Goal: Task Accomplishment & Management: Use online tool/utility

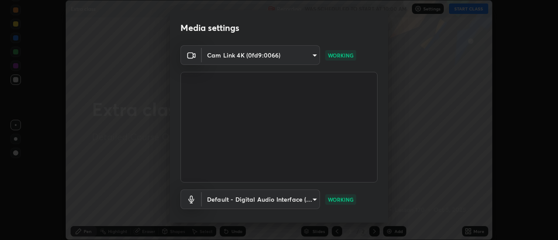
scroll to position [46, 0]
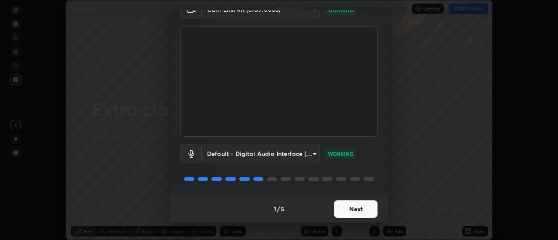
click at [352, 205] on button "Next" at bounding box center [356, 209] width 44 height 17
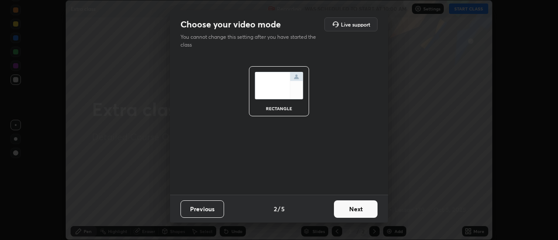
scroll to position [0, 0]
click at [358, 208] on button "Next" at bounding box center [356, 209] width 44 height 17
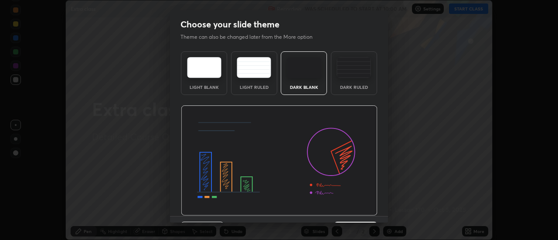
scroll to position [21, 0]
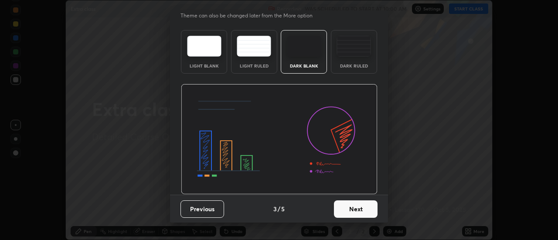
click at [354, 209] on button "Next" at bounding box center [356, 209] width 44 height 17
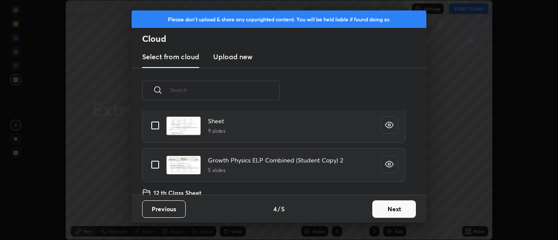
scroll to position [268, 0]
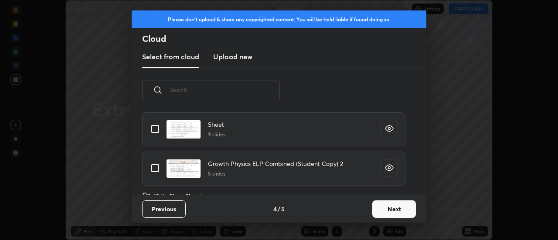
click at [321, 163] on div "ELP 2 slides SPECIAL 2 slides ELP 14 3 slides Alternating Current (1) 14 slides…" at bounding box center [274, 152] width 284 height 85
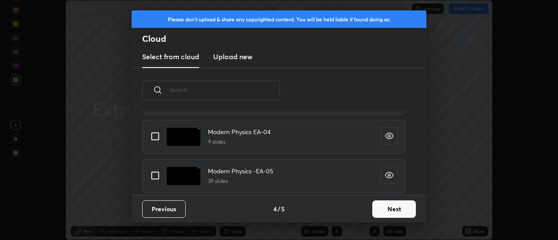
scroll to position [797, 0]
click at [156, 175] on input "grid" at bounding box center [155, 175] width 18 height 18
checkbox input "true"
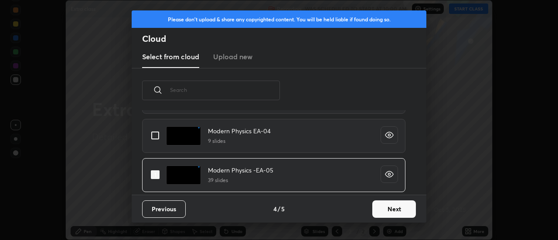
click at [407, 210] on button "Next" at bounding box center [394, 209] width 44 height 17
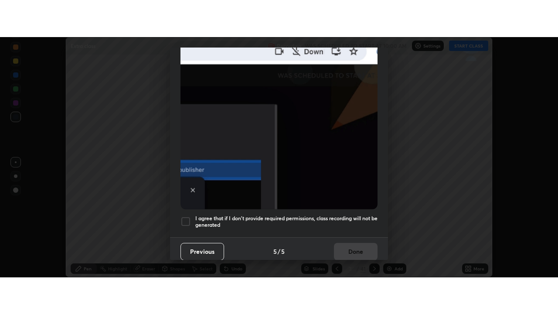
scroll to position [224, 0]
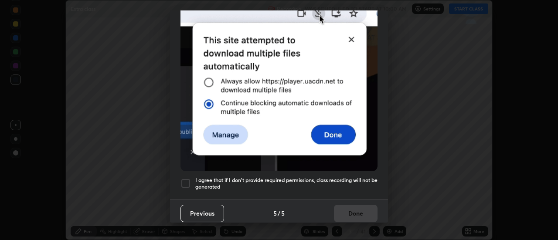
click at [186, 178] on div at bounding box center [185, 183] width 10 height 10
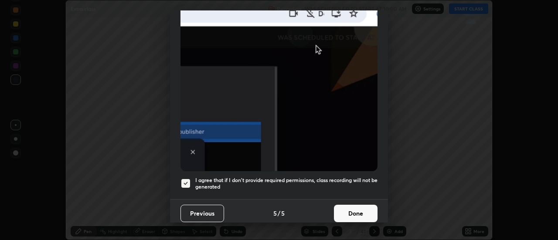
click at [364, 209] on button "Done" at bounding box center [356, 213] width 44 height 17
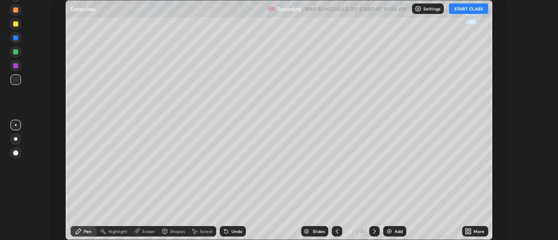
click at [466, 234] on icon at bounding box center [467, 233] width 2 height 2
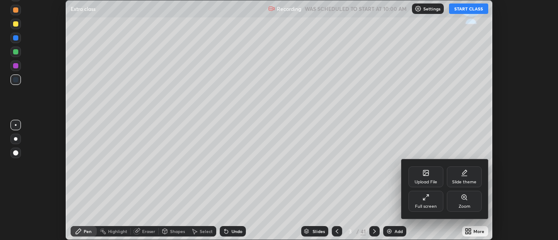
click at [430, 200] on div "Full screen" at bounding box center [426, 201] width 35 height 21
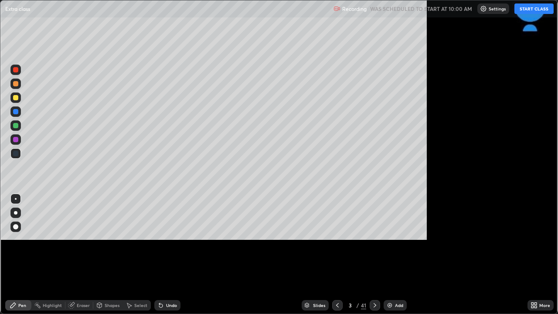
scroll to position [314, 558]
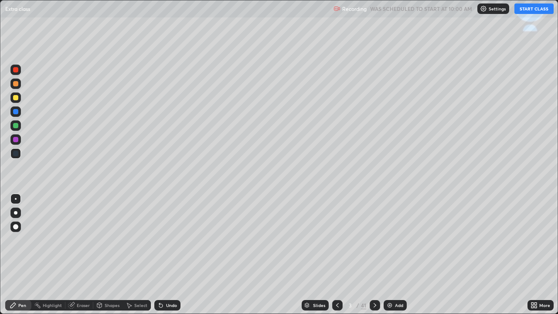
click at [521, 11] on button "START CLASS" at bounding box center [533, 8] width 39 height 10
click at [15, 213] on div at bounding box center [15, 212] width 3 height 3
click at [374, 240] on icon at bounding box center [374, 305] width 7 height 7
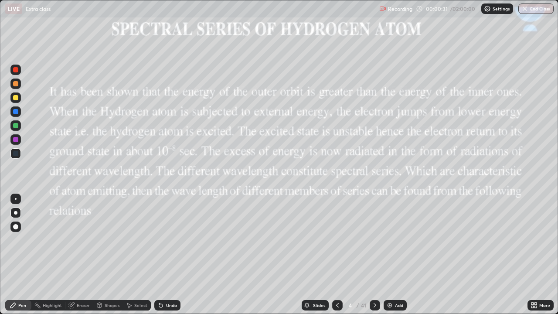
click at [374, 240] on icon at bounding box center [375, 305] width 3 height 4
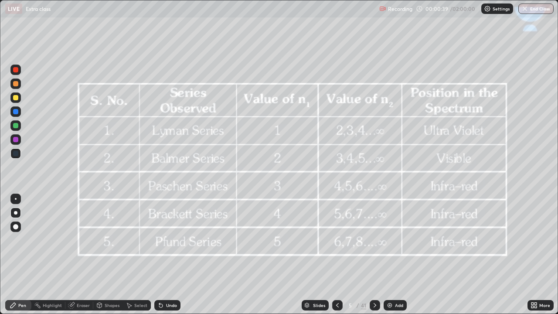
click at [374, 240] on icon at bounding box center [374, 305] width 7 height 7
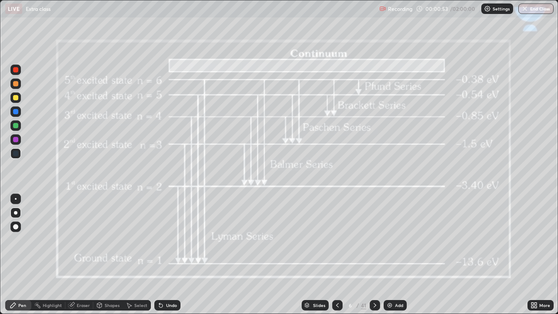
click at [374, 240] on icon at bounding box center [374, 305] width 7 height 7
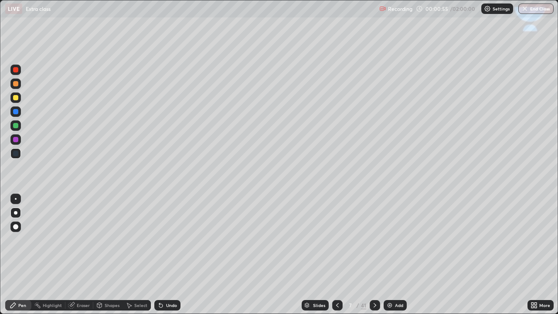
click at [374, 240] on icon at bounding box center [374, 305] width 7 height 7
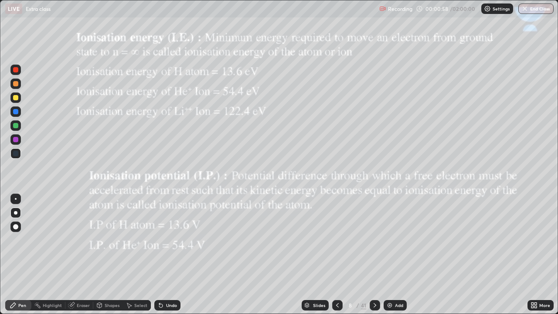
click at [374, 240] on icon at bounding box center [374, 305] width 7 height 7
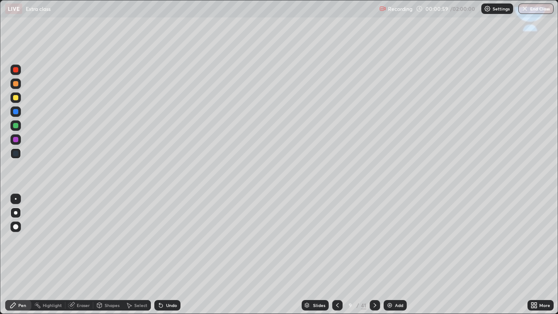
click at [374, 240] on icon at bounding box center [374, 305] width 7 height 7
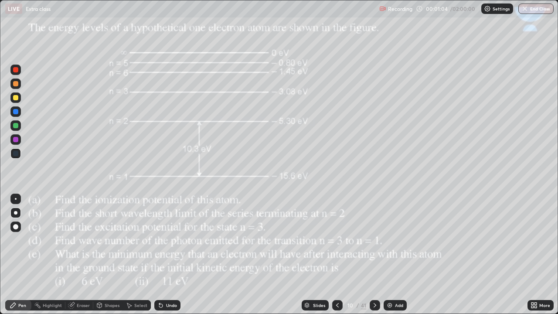
click at [374, 240] on icon at bounding box center [374, 305] width 7 height 7
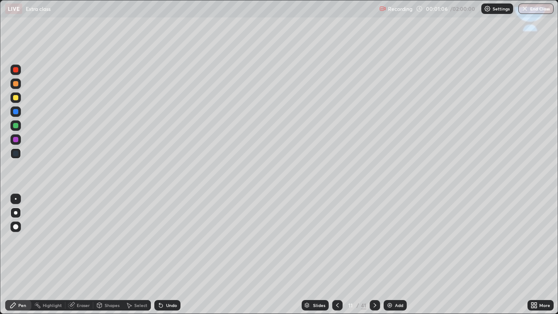
click at [375, 240] on icon at bounding box center [374, 305] width 7 height 7
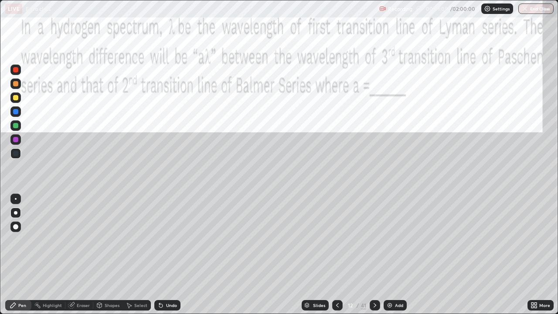
click at [375, 240] on icon at bounding box center [374, 305] width 7 height 7
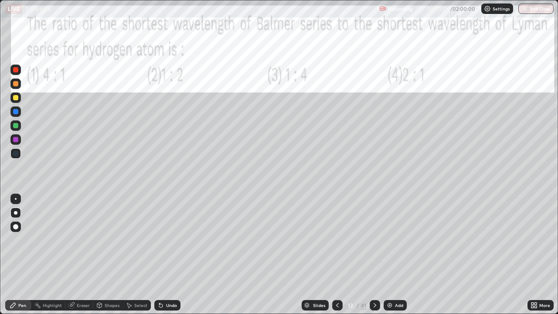
click at [374, 240] on icon at bounding box center [375, 305] width 3 height 4
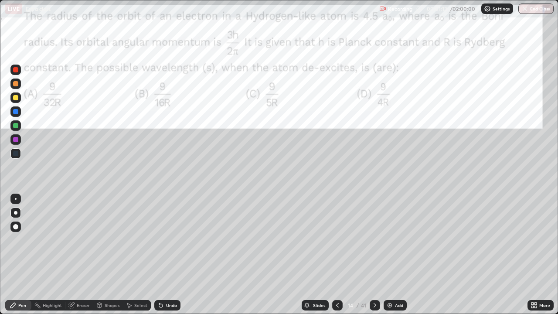
click at [335, 240] on icon at bounding box center [337, 305] width 7 height 7
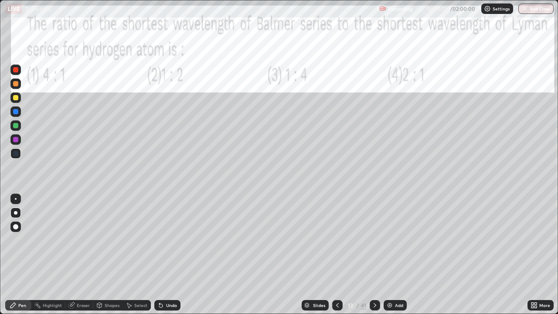
click at [338, 240] on icon at bounding box center [337, 305] width 7 height 7
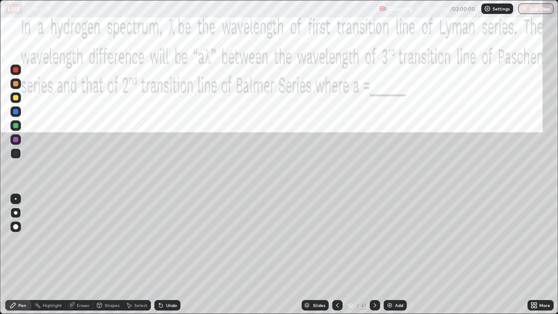
click at [338, 240] on icon at bounding box center [337, 305] width 7 height 7
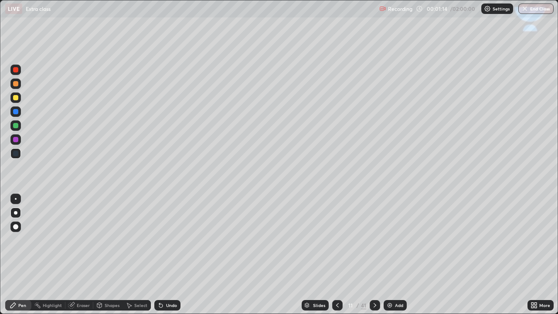
click at [338, 240] on icon at bounding box center [337, 305] width 7 height 7
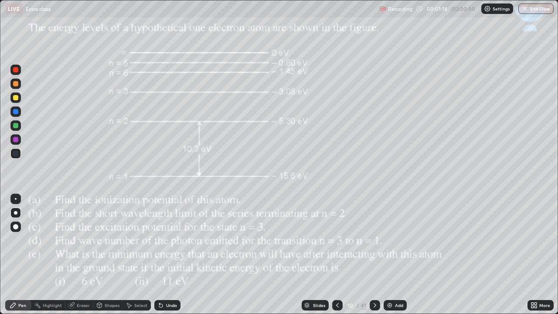
click at [337, 240] on icon at bounding box center [337, 305] width 7 height 7
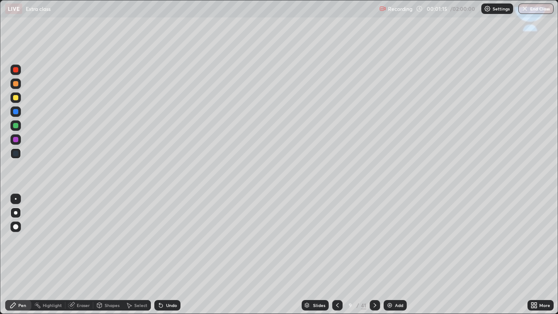
click at [338, 240] on div at bounding box center [337, 305] width 10 height 10
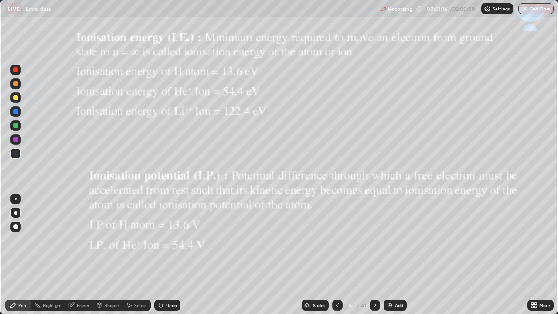
click at [338, 240] on icon at bounding box center [337, 305] width 7 height 7
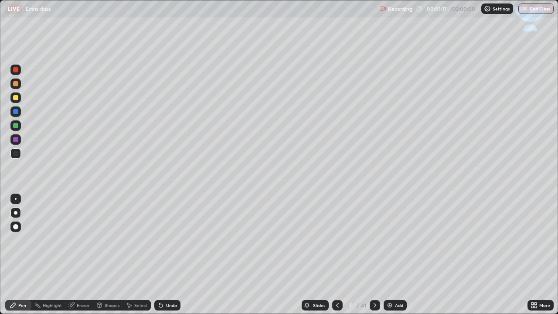
click at [336, 240] on icon at bounding box center [337, 305] width 3 height 4
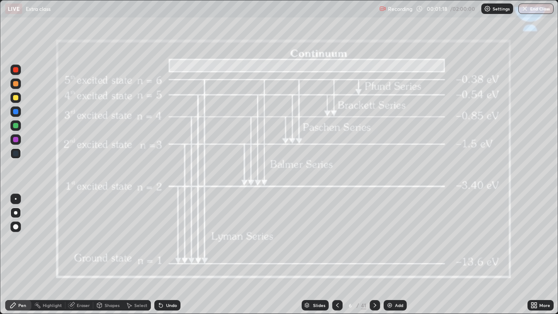
click at [336, 240] on icon at bounding box center [337, 305] width 3 height 4
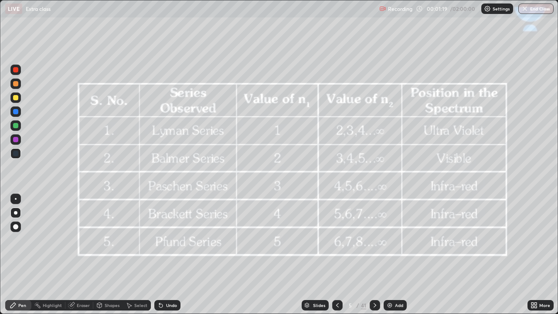
click at [336, 240] on icon at bounding box center [337, 305] width 3 height 4
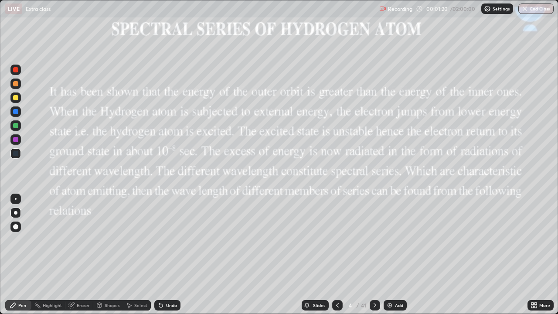
click at [337, 240] on icon at bounding box center [337, 305] width 7 height 7
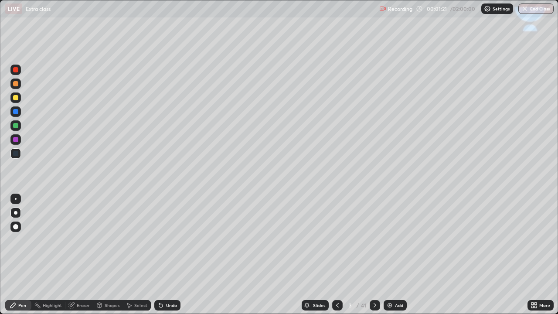
click at [336, 240] on icon at bounding box center [337, 305] width 7 height 7
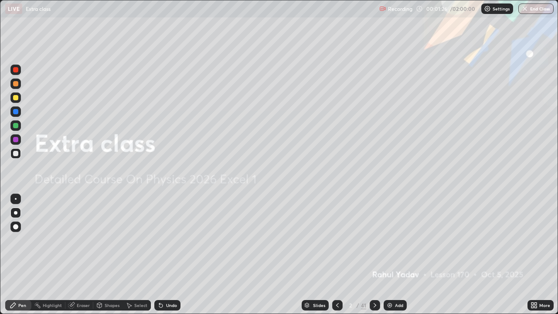
click at [16, 98] on div at bounding box center [15, 97] width 5 height 5
click at [15, 213] on div at bounding box center [15, 212] width 3 height 3
click at [16, 113] on div at bounding box center [15, 111] width 5 height 5
click at [374, 240] on icon at bounding box center [375, 305] width 3 height 4
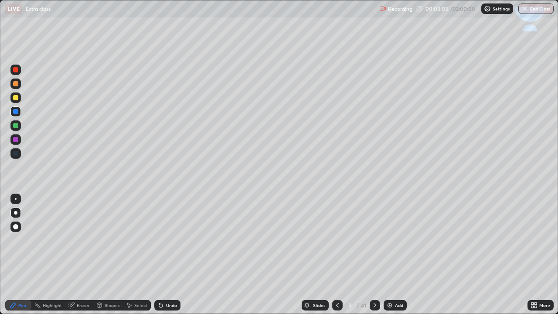
click at [17, 99] on div at bounding box center [15, 97] width 5 height 5
click at [160, 240] on icon at bounding box center [160, 305] width 7 height 7
click at [17, 100] on div at bounding box center [15, 97] width 5 height 5
click at [15, 112] on div at bounding box center [15, 111] width 5 height 5
click at [17, 96] on div at bounding box center [15, 97] width 5 height 5
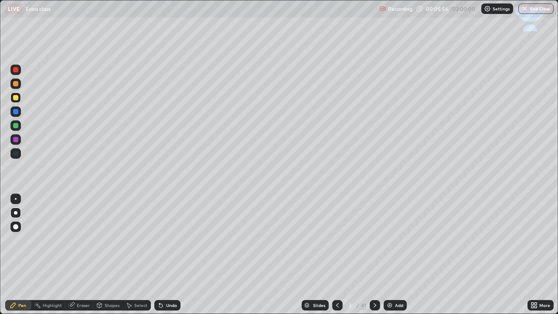
click at [14, 112] on div at bounding box center [15, 111] width 5 height 5
click at [106, 240] on div "Shapes" at bounding box center [112, 305] width 15 height 4
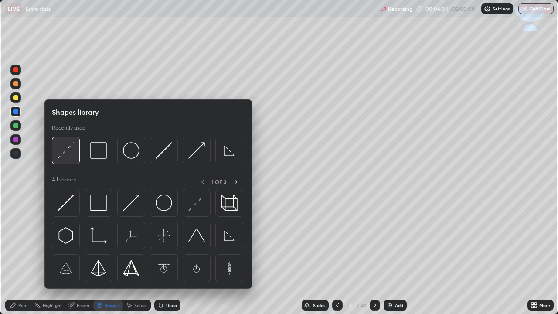
click at [60, 156] on img at bounding box center [66, 150] width 17 height 17
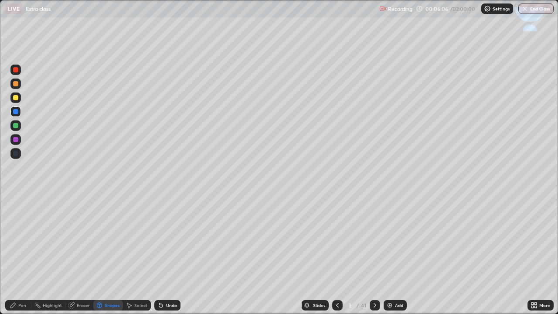
click at [21, 240] on div "Pen" at bounding box center [18, 305] width 26 height 10
click at [14, 112] on div at bounding box center [15, 111] width 5 height 5
click at [14, 98] on div at bounding box center [15, 97] width 5 height 5
click at [163, 240] on icon at bounding box center [160, 305] width 7 height 7
click at [161, 240] on icon at bounding box center [160, 305] width 7 height 7
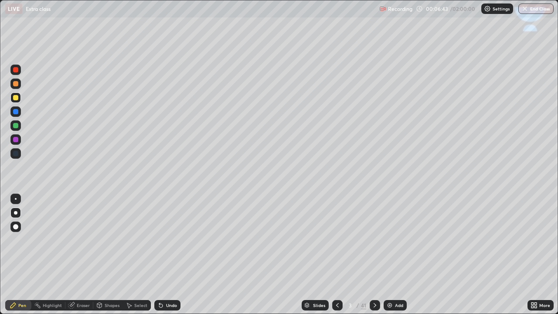
click at [162, 240] on icon at bounding box center [160, 305] width 7 height 7
click at [161, 240] on icon at bounding box center [160, 305] width 7 height 7
click at [160, 240] on icon at bounding box center [160, 305] width 3 height 3
click at [14, 114] on div at bounding box center [15, 111] width 5 height 5
click at [14, 97] on div at bounding box center [15, 97] width 5 height 5
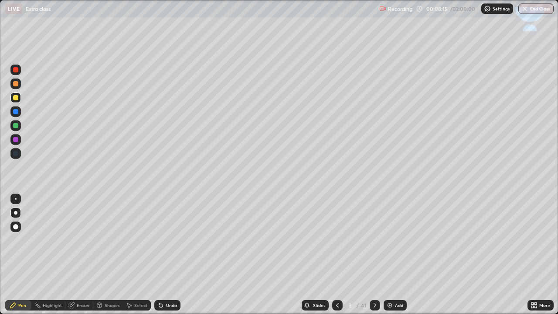
click at [374, 240] on icon at bounding box center [375, 305] width 3 height 4
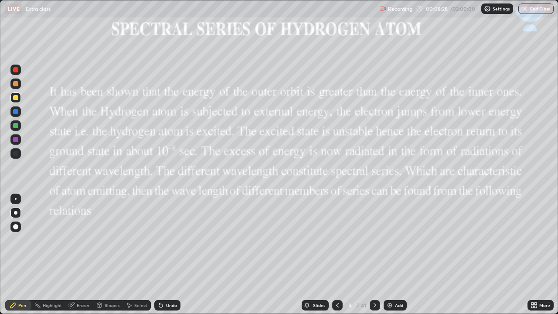
click at [14, 98] on div at bounding box center [15, 97] width 5 height 5
click at [15, 99] on div at bounding box center [15, 97] width 5 height 5
click at [335, 240] on icon at bounding box center [337, 305] width 7 height 7
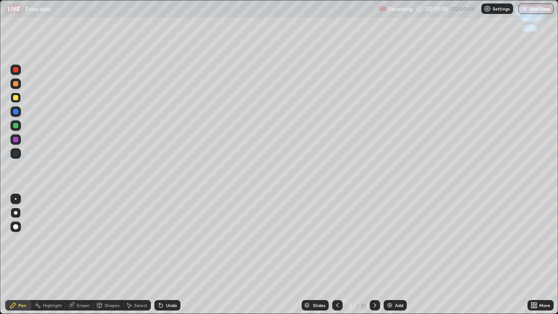
click at [373, 240] on icon at bounding box center [374, 305] width 7 height 7
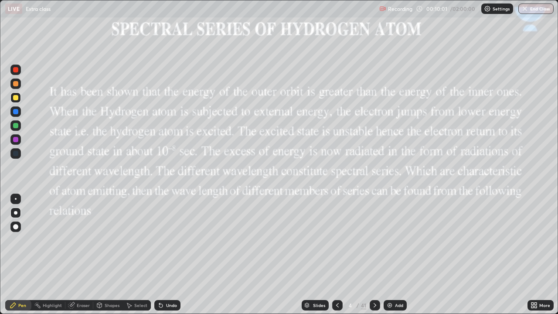
click at [373, 240] on icon at bounding box center [374, 305] width 7 height 7
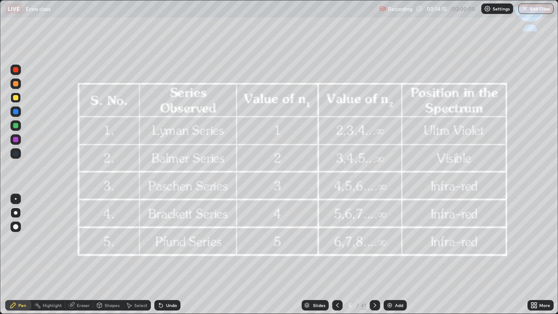
click at [373, 240] on icon at bounding box center [374, 305] width 7 height 7
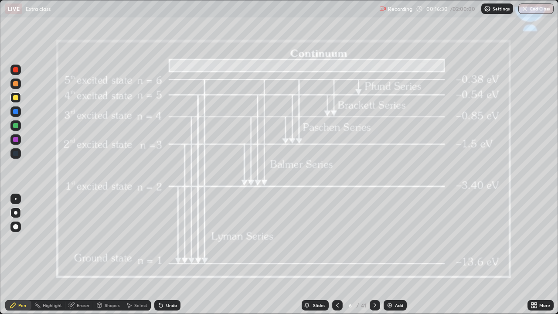
click at [374, 240] on icon at bounding box center [374, 305] width 7 height 7
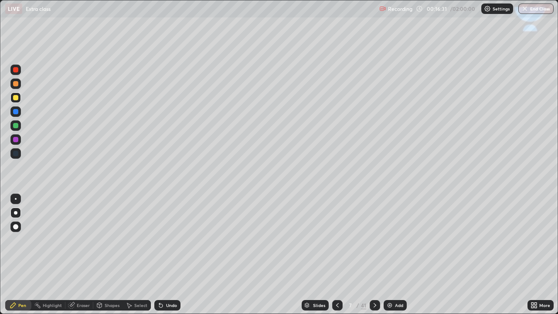
click at [374, 240] on icon at bounding box center [374, 305] width 7 height 7
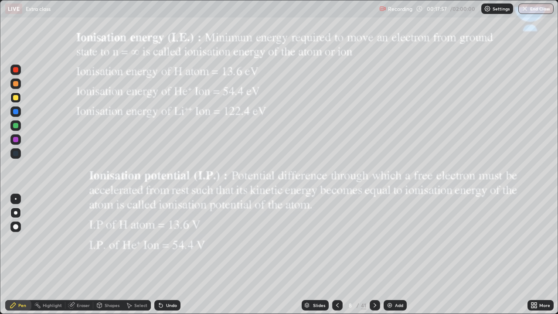
click at [160, 240] on div "Undo" at bounding box center [167, 305] width 26 height 10
click at [159, 240] on icon at bounding box center [160, 305] width 7 height 7
click at [112, 240] on div "Shapes" at bounding box center [108, 305] width 30 height 10
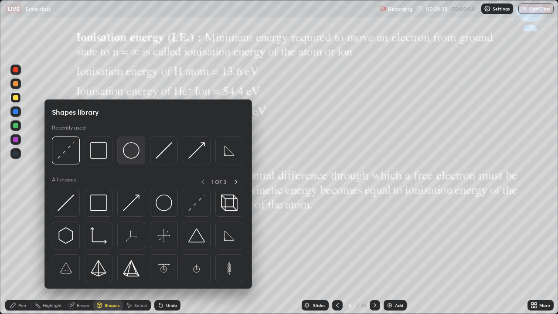
click at [132, 157] on img at bounding box center [131, 150] width 17 height 17
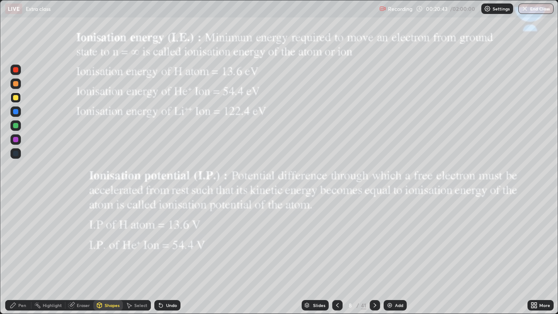
click at [24, 240] on div "Pen" at bounding box center [22, 305] width 8 height 4
click at [13, 98] on div at bounding box center [15, 97] width 5 height 5
click at [14, 97] on div at bounding box center [15, 97] width 5 height 5
click at [17, 112] on div at bounding box center [15, 111] width 5 height 5
click at [17, 99] on div at bounding box center [15, 97] width 5 height 5
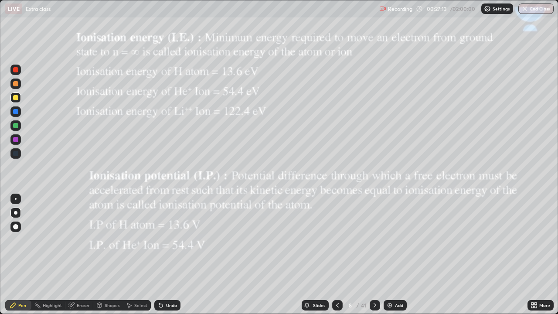
click at [337, 240] on icon at bounding box center [337, 305] width 7 height 7
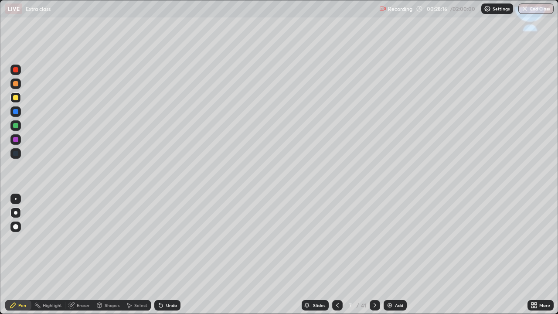
click at [18, 96] on div at bounding box center [15, 97] width 5 height 5
click at [159, 240] on icon at bounding box center [160, 305] width 3 height 3
click at [160, 240] on icon at bounding box center [160, 305] width 3 height 3
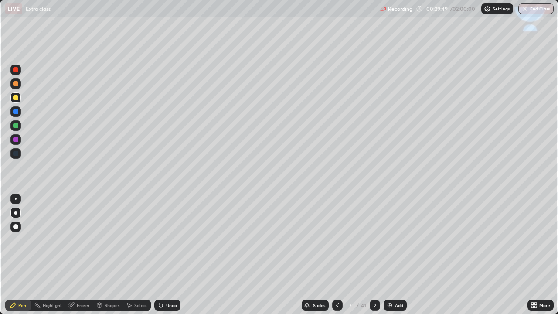
click at [112, 240] on div "Shapes" at bounding box center [112, 305] width 15 height 4
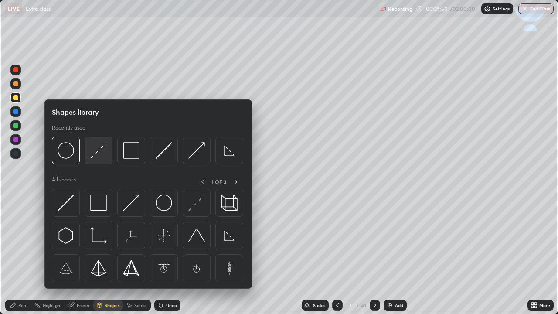
click at [105, 156] on img at bounding box center [98, 150] width 17 height 17
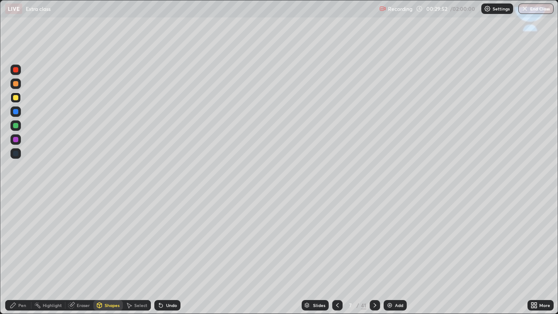
click at [27, 240] on div "Pen" at bounding box center [18, 305] width 26 height 10
click at [15, 98] on div at bounding box center [15, 97] width 5 height 5
click at [373, 240] on icon at bounding box center [374, 305] width 7 height 7
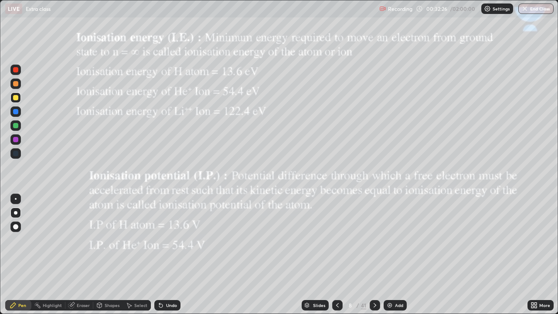
click at [374, 240] on icon at bounding box center [374, 305] width 7 height 7
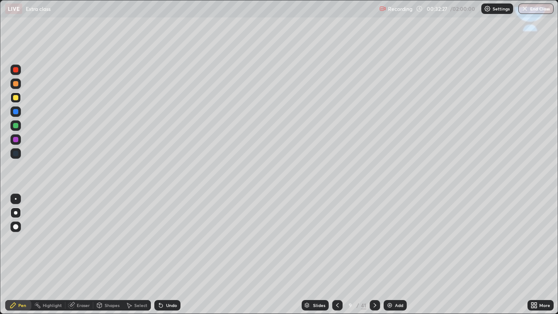
click at [374, 240] on icon at bounding box center [374, 305] width 7 height 7
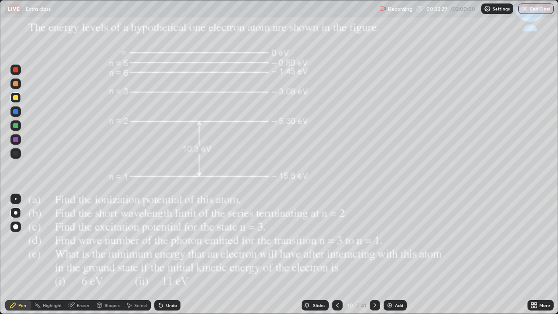
click at [374, 240] on icon at bounding box center [374, 305] width 7 height 7
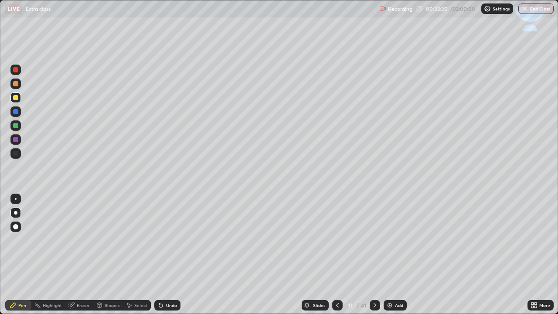
click at [376, 240] on icon at bounding box center [374, 305] width 7 height 7
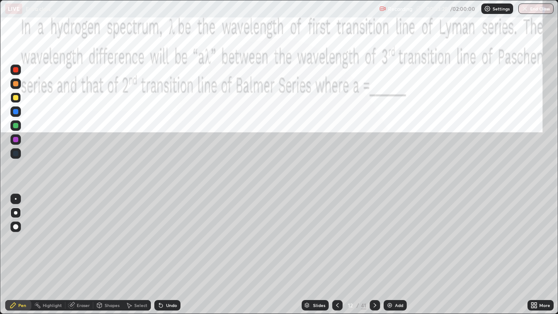
click at [16, 98] on div at bounding box center [15, 97] width 5 height 5
click at [138, 240] on div "Select" at bounding box center [140, 305] width 13 height 4
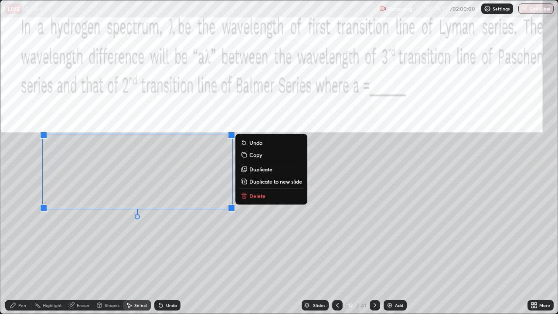
click at [224, 231] on div "0 ° Undo Copy Duplicate Duplicate to new slide Delete" at bounding box center [278, 156] width 557 height 313
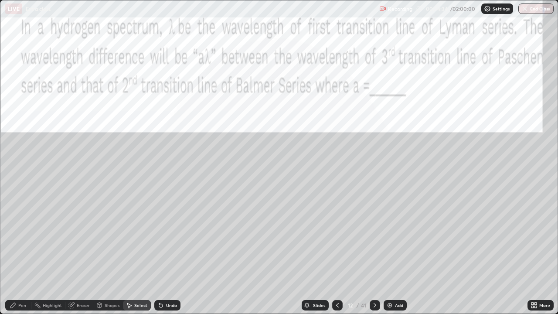
click at [27, 240] on div "Pen" at bounding box center [18, 305] width 26 height 10
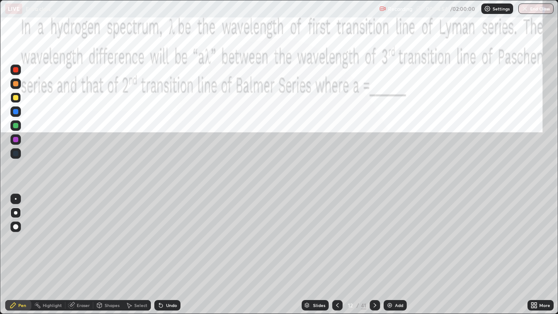
click at [161, 240] on icon at bounding box center [160, 305] width 3 height 3
click at [85, 240] on div "Eraser" at bounding box center [83, 305] width 13 height 4
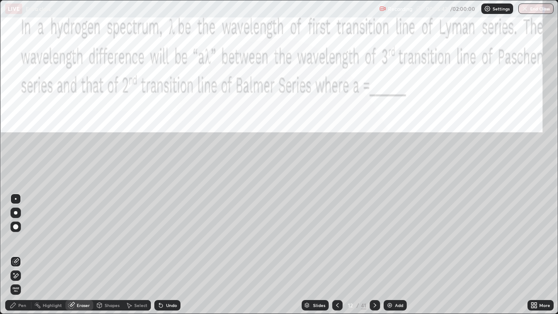
click at [19, 240] on div "Pen" at bounding box center [22, 305] width 8 height 4
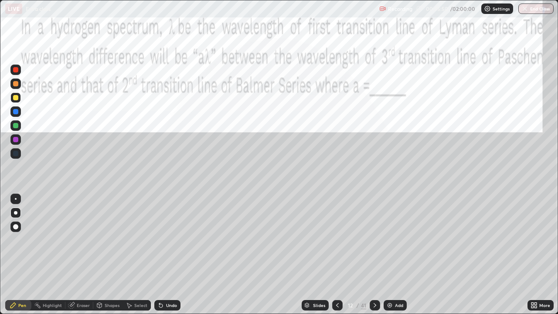
click at [16, 98] on div at bounding box center [15, 97] width 5 height 5
click at [159, 240] on icon at bounding box center [160, 305] width 7 height 7
click at [159, 240] on icon at bounding box center [160, 305] width 3 height 3
click at [157, 240] on icon at bounding box center [160, 305] width 7 height 7
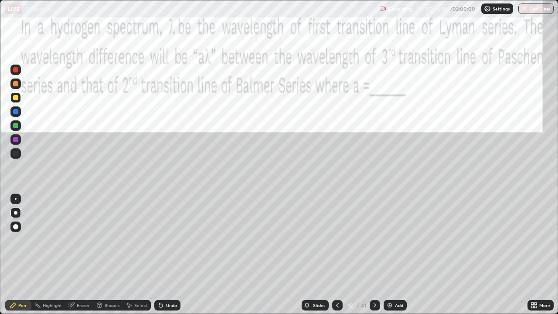
click at [160, 240] on icon at bounding box center [160, 305] width 3 height 3
click at [157, 240] on icon at bounding box center [160, 305] width 7 height 7
click at [160, 240] on icon at bounding box center [160, 305] width 3 height 3
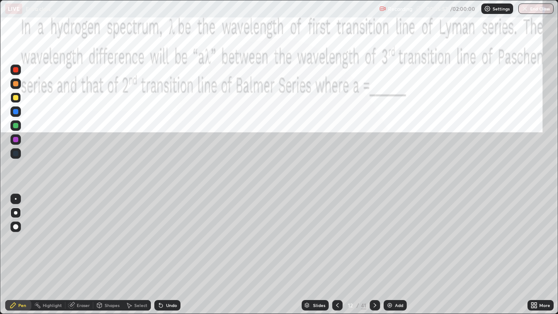
click at [160, 240] on icon at bounding box center [160, 305] width 3 height 3
click at [84, 240] on div "Eraser" at bounding box center [83, 305] width 13 height 4
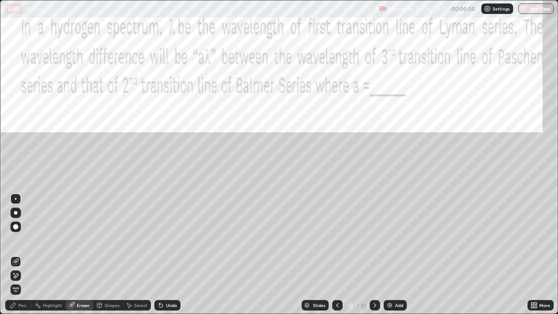
click at [22, 240] on div "Pen" at bounding box center [18, 305] width 26 height 10
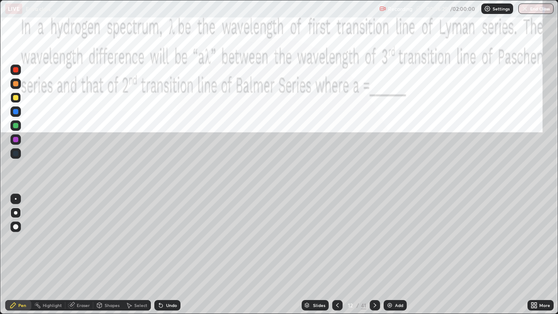
click at [17, 74] on div at bounding box center [15, 70] width 10 height 10
click at [373, 240] on icon at bounding box center [374, 305] width 7 height 7
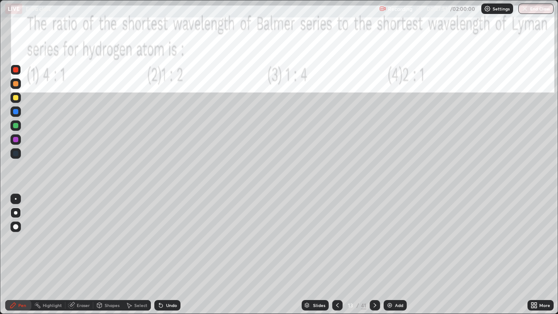
click at [17, 97] on div at bounding box center [15, 97] width 5 height 5
click at [16, 70] on div at bounding box center [15, 69] width 5 height 5
click at [16, 100] on div at bounding box center [15, 97] width 5 height 5
click at [14, 82] on div at bounding box center [15, 83] width 5 height 5
click at [374, 240] on icon at bounding box center [374, 305] width 7 height 7
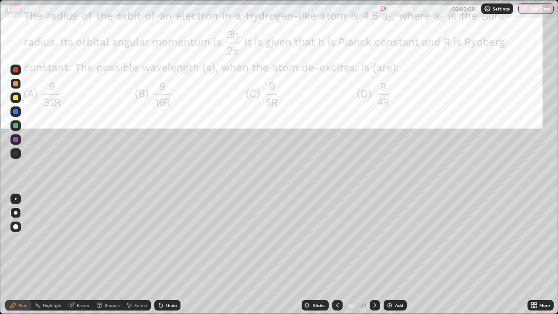
click at [14, 70] on div at bounding box center [15, 69] width 5 height 5
click at [16, 71] on div at bounding box center [15, 69] width 5 height 5
click at [15, 70] on div at bounding box center [15, 69] width 5 height 5
click at [109, 240] on div "Shapes" at bounding box center [108, 305] width 30 height 10
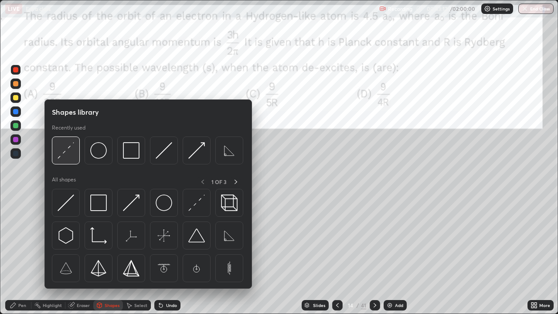
click at [67, 151] on img at bounding box center [66, 150] width 17 height 17
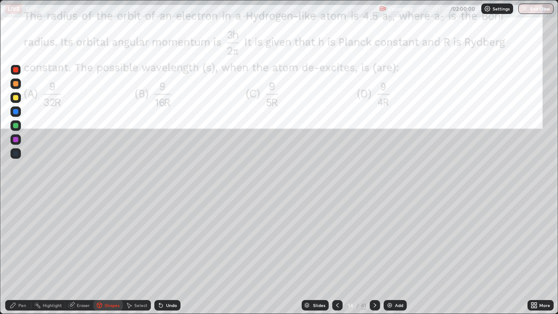
click at [24, 240] on div "Pen" at bounding box center [18, 305] width 26 height 10
click at [103, 240] on div "Shapes" at bounding box center [108, 305] width 30 height 10
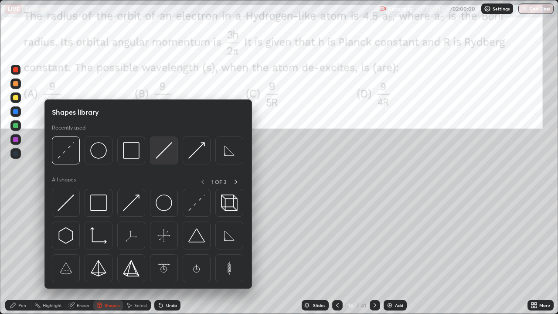
click at [154, 158] on div at bounding box center [164, 150] width 28 height 28
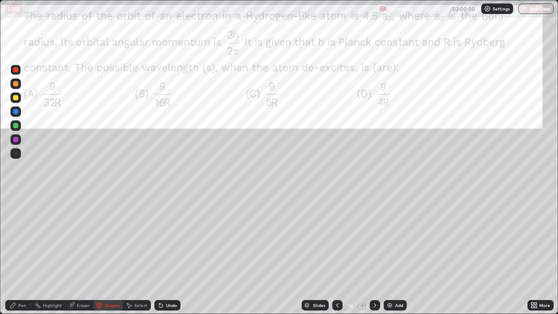
click at [14, 99] on div at bounding box center [15, 97] width 5 height 5
click at [22, 240] on div "Pen" at bounding box center [22, 305] width 8 height 4
click at [14, 99] on div at bounding box center [15, 97] width 5 height 5
click at [17, 85] on div at bounding box center [15, 83] width 5 height 5
click at [17, 152] on div at bounding box center [15, 153] width 5 height 5
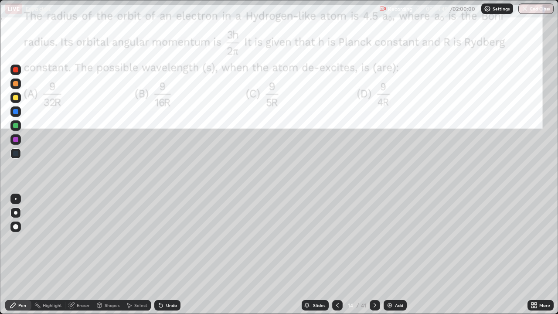
click at [17, 108] on div at bounding box center [15, 111] width 10 height 10
click at [16, 84] on div at bounding box center [15, 83] width 5 height 5
click at [19, 95] on div at bounding box center [15, 97] width 10 height 10
click at [15, 84] on div at bounding box center [15, 83] width 5 height 5
click at [14, 67] on div at bounding box center [15, 69] width 5 height 5
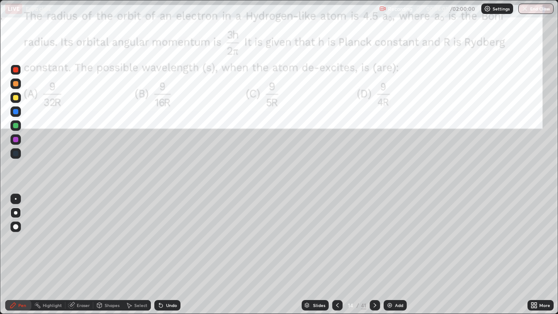
click at [11, 68] on div at bounding box center [15, 70] width 10 height 10
click at [15, 71] on div at bounding box center [15, 69] width 5 height 5
click at [336, 240] on icon at bounding box center [337, 305] width 3 height 4
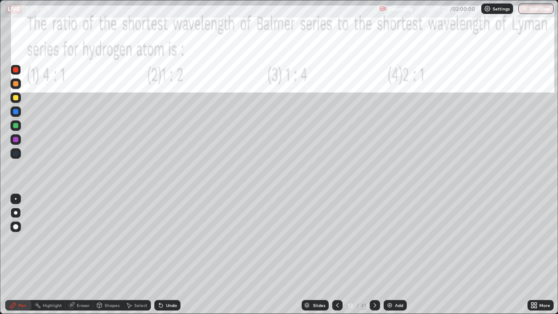
click at [337, 240] on icon at bounding box center [337, 305] width 7 height 7
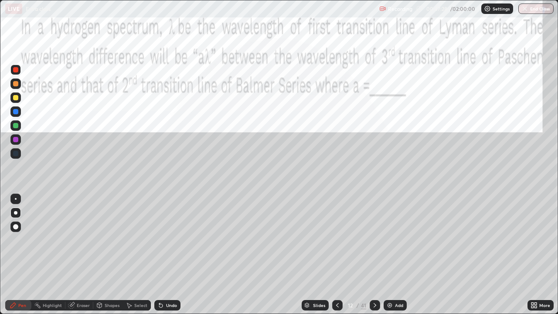
click at [337, 240] on icon at bounding box center [337, 305] width 7 height 7
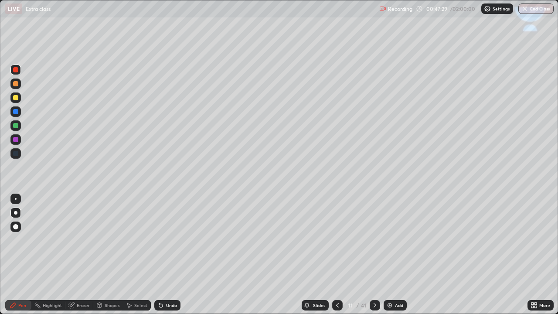
click at [337, 240] on div at bounding box center [337, 305] width 10 height 10
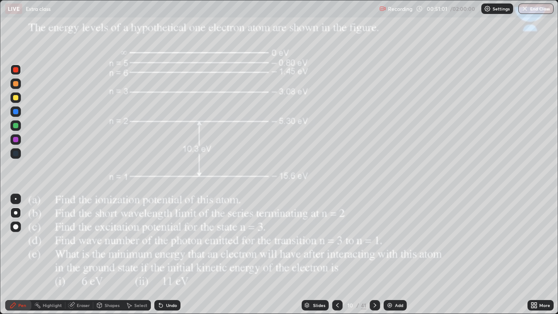
click at [15, 99] on div at bounding box center [15, 97] width 5 height 5
click at [11, 112] on div at bounding box center [15, 111] width 10 height 10
click at [373, 240] on icon at bounding box center [374, 305] width 7 height 7
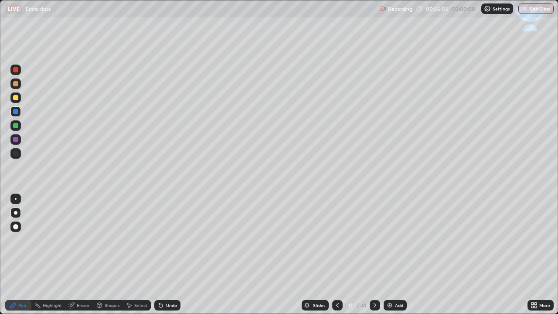
click at [374, 240] on icon at bounding box center [374, 305] width 7 height 7
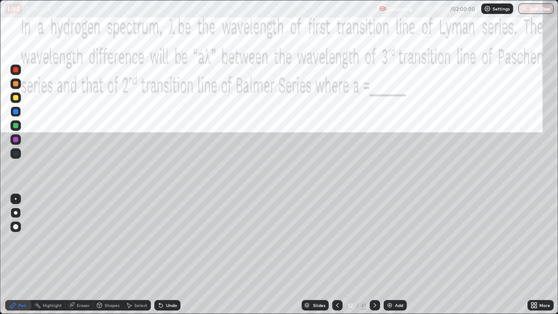
click at [336, 240] on icon at bounding box center [337, 305] width 7 height 7
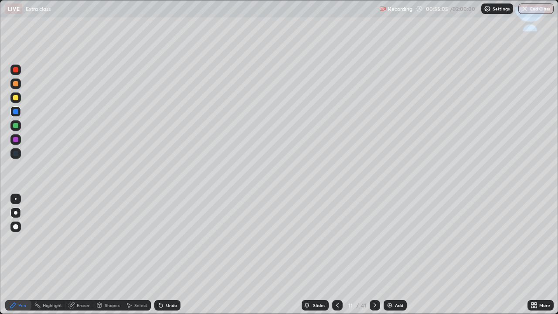
click at [337, 240] on icon at bounding box center [337, 305] width 7 height 7
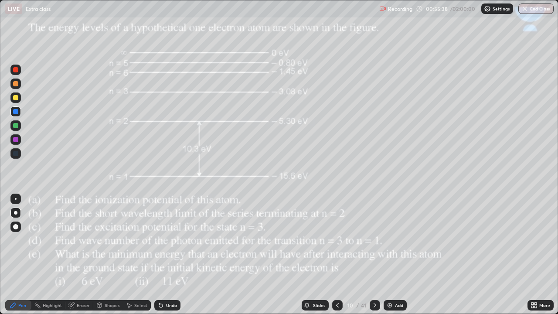
click at [16, 98] on div at bounding box center [15, 97] width 5 height 5
click at [375, 240] on icon at bounding box center [374, 305] width 7 height 7
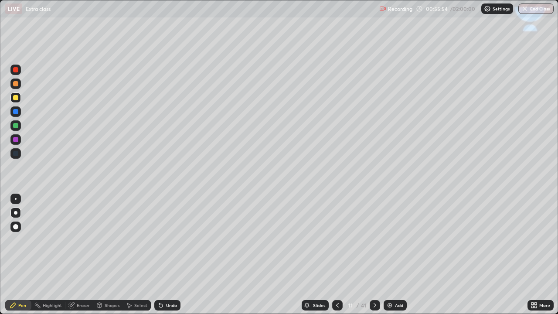
click at [374, 240] on icon at bounding box center [375, 305] width 3 height 4
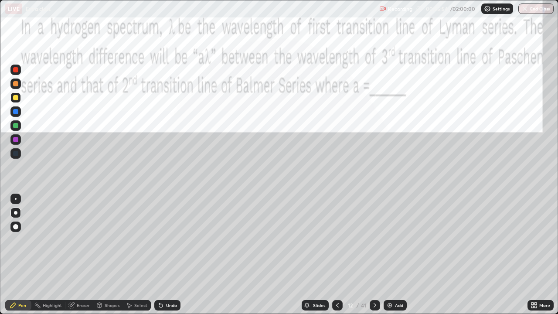
click at [373, 240] on div at bounding box center [375, 305] width 10 height 10
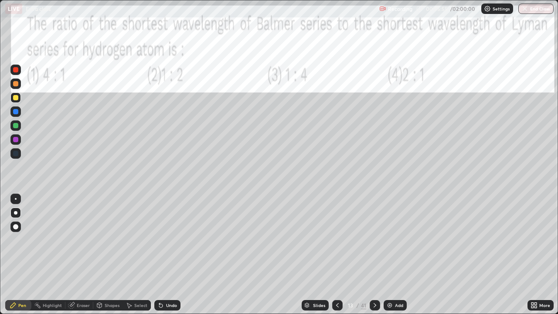
click at [373, 240] on div at bounding box center [375, 305] width 10 height 10
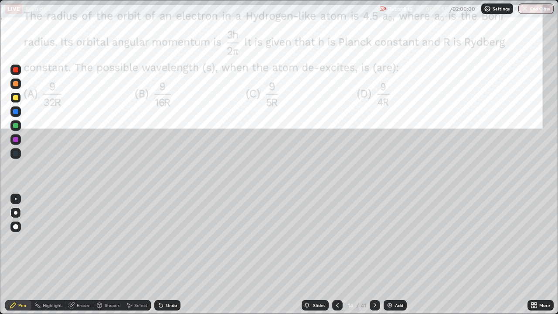
click at [374, 240] on div at bounding box center [375, 305] width 10 height 10
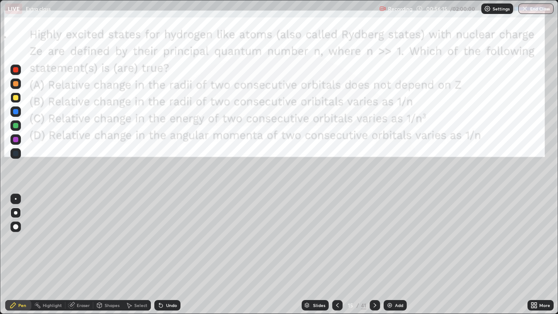
click at [17, 70] on div at bounding box center [15, 69] width 5 height 5
click at [337, 240] on icon at bounding box center [337, 305] width 3 height 4
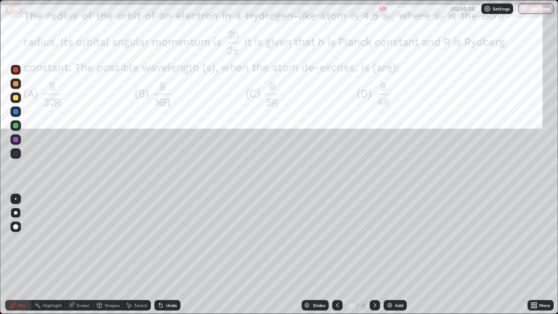
click at [336, 240] on icon at bounding box center [337, 305] width 7 height 7
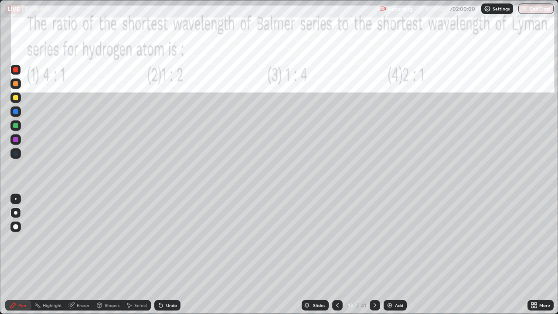
click at [337, 240] on icon at bounding box center [337, 305] width 7 height 7
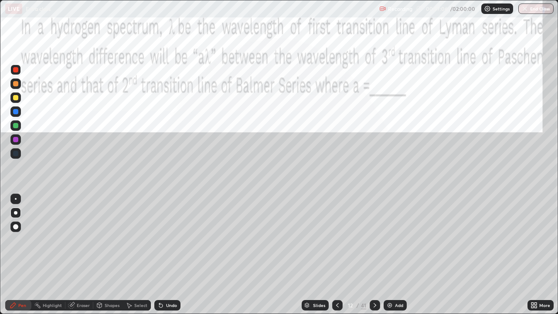
click at [336, 240] on icon at bounding box center [337, 305] width 7 height 7
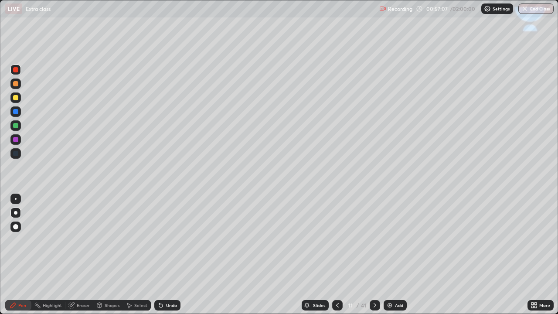
click at [336, 240] on icon at bounding box center [337, 305] width 7 height 7
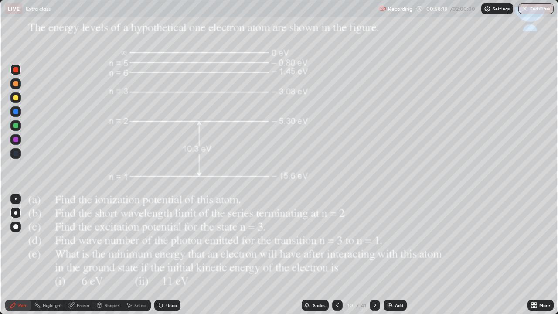
click at [374, 240] on icon at bounding box center [375, 305] width 3 height 4
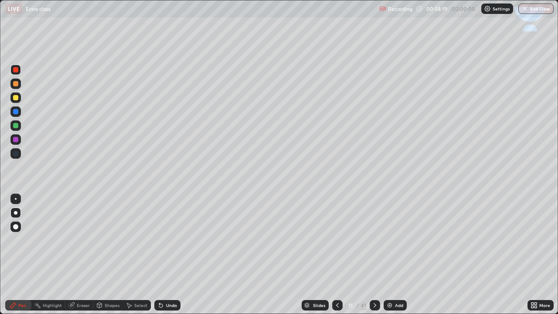
click at [374, 240] on icon at bounding box center [374, 305] width 7 height 7
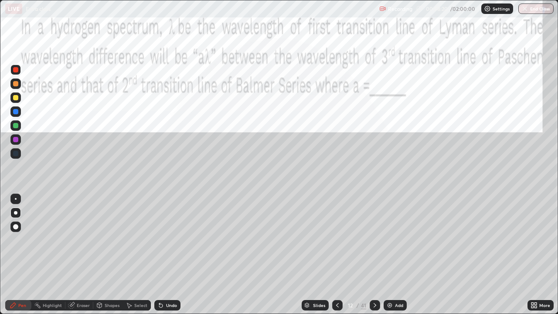
click at [372, 240] on div at bounding box center [375, 304] width 10 height 17
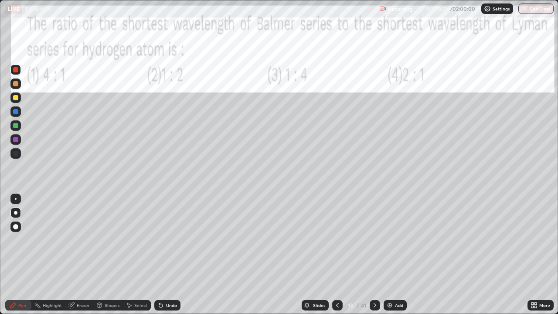
click at [372, 240] on icon at bounding box center [374, 305] width 7 height 7
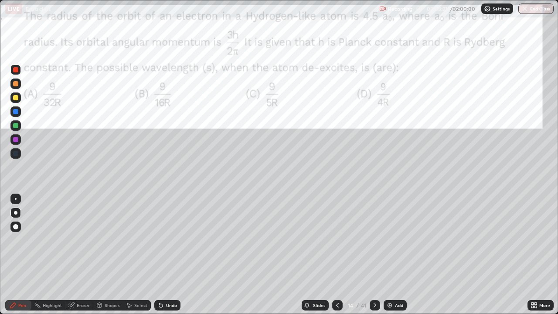
click at [370, 240] on div at bounding box center [375, 305] width 10 height 10
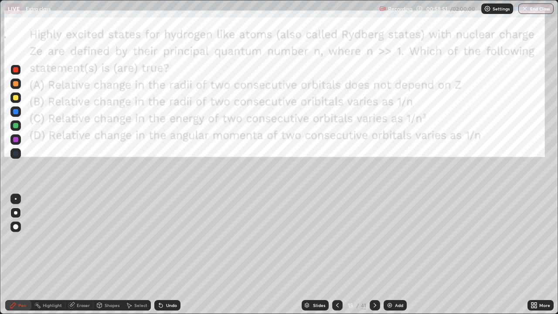
click at [16, 71] on div at bounding box center [15, 69] width 5 height 5
click at [16, 99] on div at bounding box center [15, 97] width 5 height 5
click at [18, 70] on div at bounding box center [15, 69] width 5 height 5
click at [166, 240] on div "Undo" at bounding box center [171, 305] width 11 height 4
click at [15, 83] on div at bounding box center [15, 83] width 5 height 5
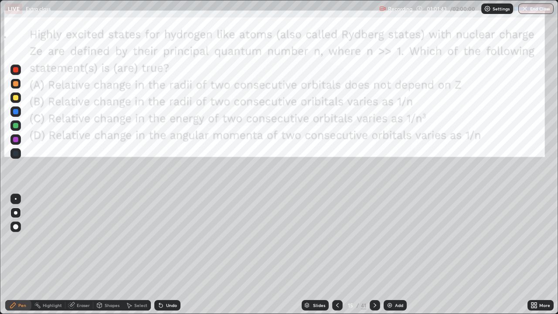
click at [14, 68] on div at bounding box center [15, 69] width 5 height 5
click at [115, 240] on div "Shapes" at bounding box center [112, 305] width 15 height 4
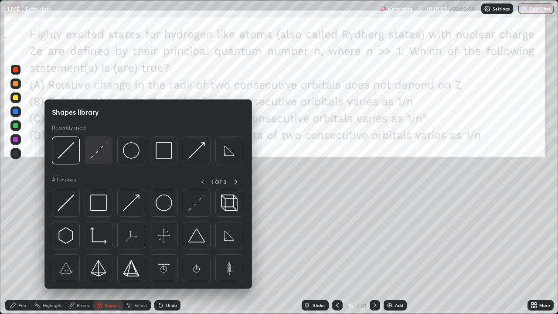
click at [99, 149] on img at bounding box center [98, 150] width 17 height 17
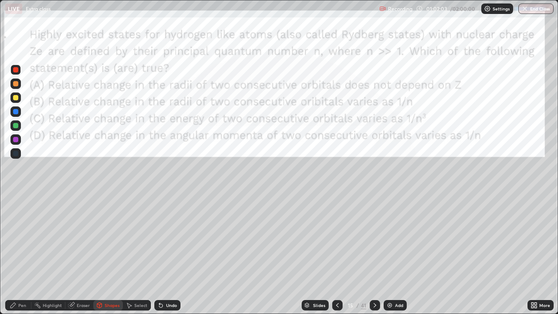
click at [19, 240] on div "Pen" at bounding box center [18, 305] width 26 height 10
click at [14, 83] on div at bounding box center [15, 83] width 5 height 5
click at [14, 97] on div at bounding box center [15, 97] width 5 height 5
click at [15, 109] on div at bounding box center [15, 111] width 5 height 5
click at [14, 71] on div at bounding box center [15, 69] width 5 height 5
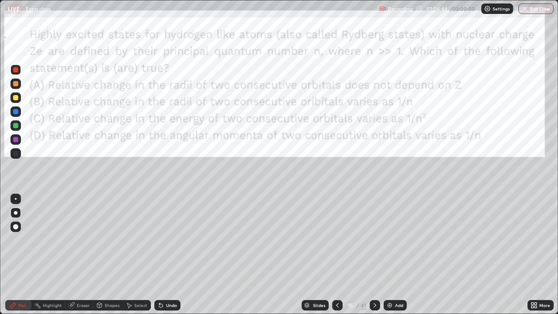
click at [80, 240] on div "Eraser" at bounding box center [83, 305] width 13 height 4
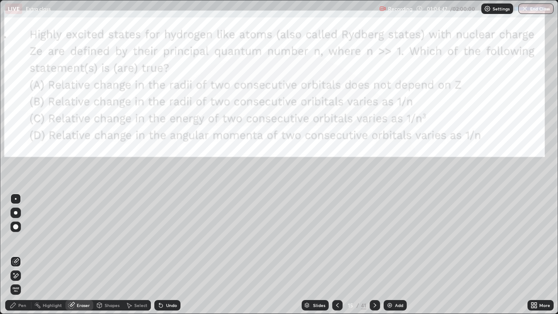
click at [27, 240] on div "Pen" at bounding box center [18, 305] width 26 height 10
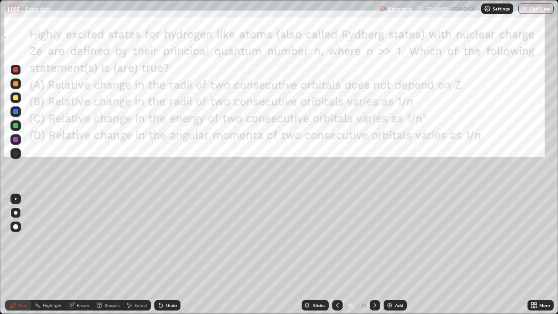
click at [14, 69] on div at bounding box center [15, 69] width 5 height 5
click at [340, 240] on div at bounding box center [337, 305] width 10 height 10
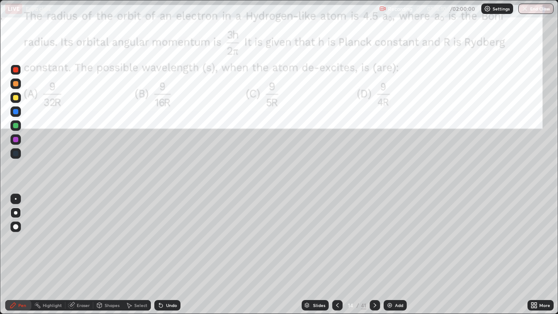
click at [373, 240] on icon at bounding box center [374, 305] width 7 height 7
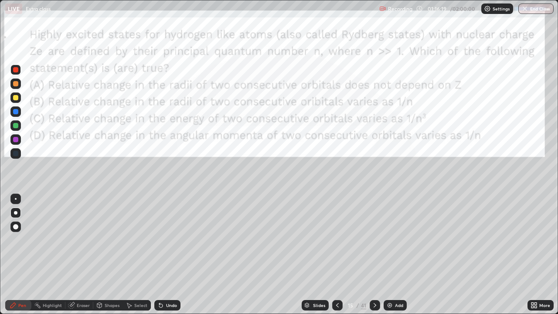
click at [374, 240] on icon at bounding box center [374, 305] width 7 height 7
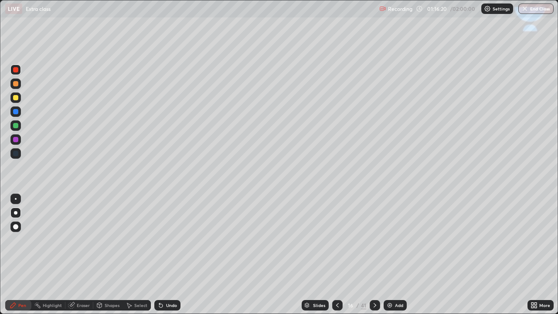
click at [377, 240] on icon at bounding box center [374, 305] width 7 height 7
click at [378, 240] on icon at bounding box center [374, 305] width 7 height 7
click at [374, 240] on icon at bounding box center [374, 305] width 7 height 7
click at [337, 240] on icon at bounding box center [337, 305] width 7 height 7
click at [310, 240] on div "Slides" at bounding box center [315, 305] width 27 height 10
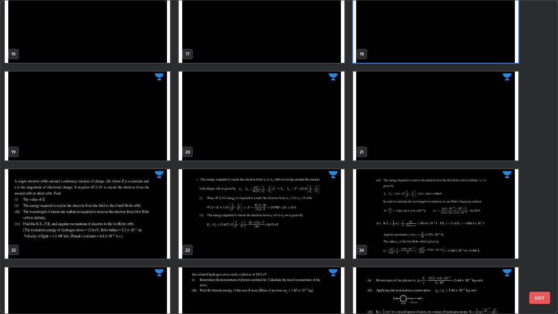
scroll to position [521, 0]
click at [143, 222] on img "grid" at bounding box center [87, 213] width 165 height 89
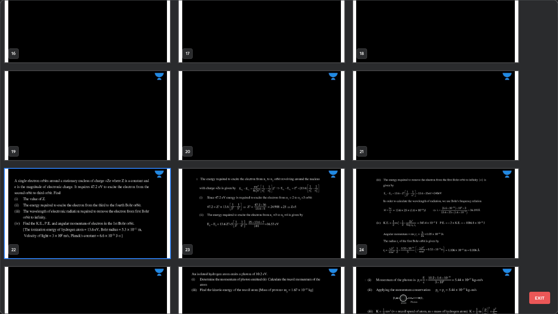
click at [117, 220] on img "grid" at bounding box center [87, 213] width 165 height 89
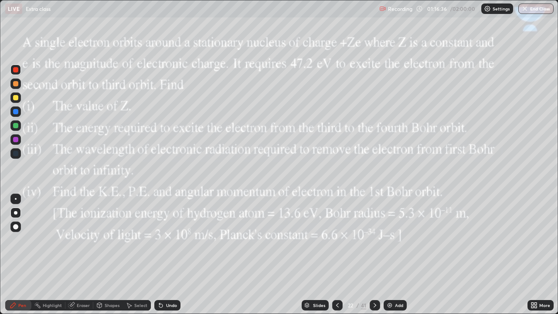
click at [119, 224] on img "grid" at bounding box center [87, 213] width 165 height 89
click at [119, 225] on img "grid" at bounding box center [87, 213] width 165 height 89
click at [14, 96] on div at bounding box center [15, 97] width 5 height 5
click at [374, 240] on icon at bounding box center [374, 305] width 7 height 7
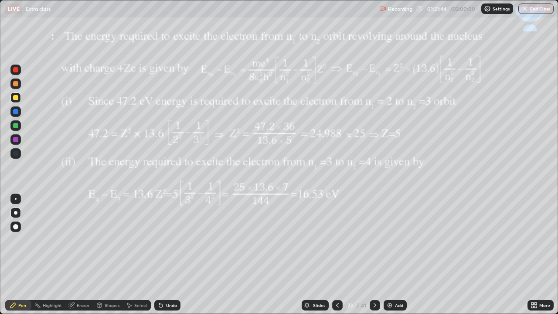
click at [374, 240] on icon at bounding box center [374, 305] width 7 height 7
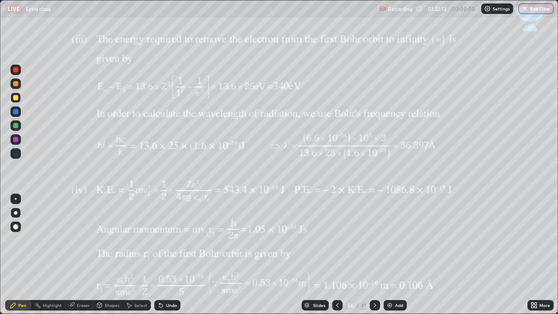
click at [338, 240] on icon at bounding box center [337, 305] width 7 height 7
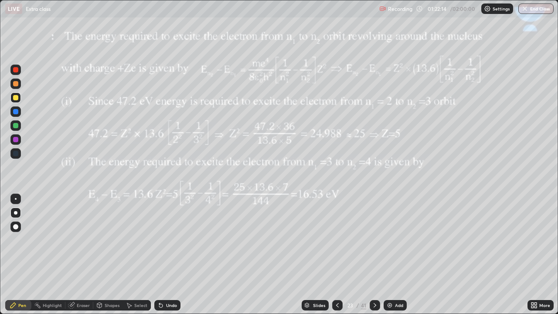
click at [337, 240] on icon at bounding box center [337, 305] width 7 height 7
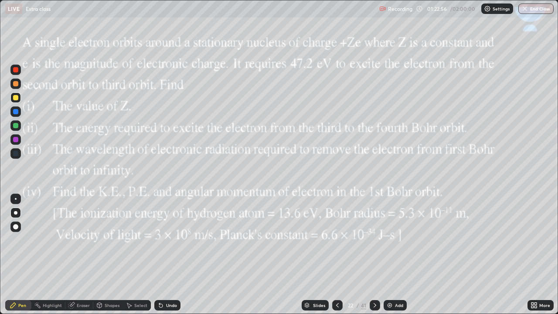
click at [374, 240] on icon at bounding box center [374, 305] width 7 height 7
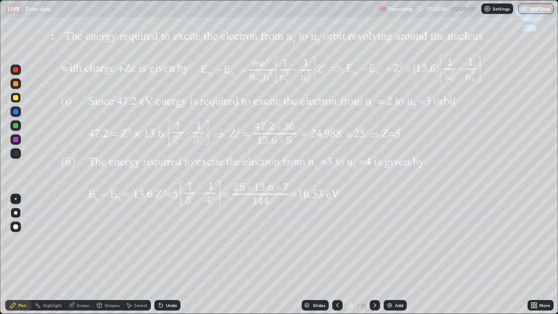
click at [378, 240] on div at bounding box center [375, 305] width 10 height 10
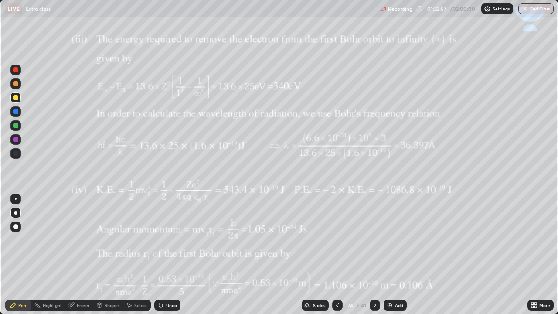
click at [374, 240] on icon at bounding box center [374, 305] width 7 height 7
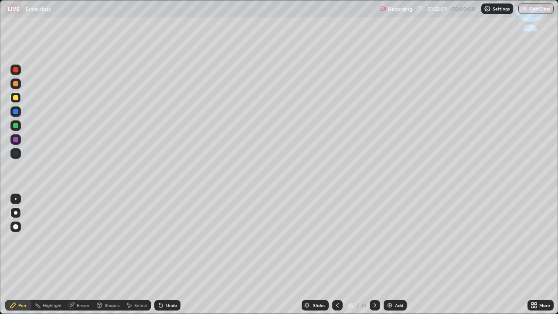
click at [374, 240] on icon at bounding box center [375, 305] width 3 height 4
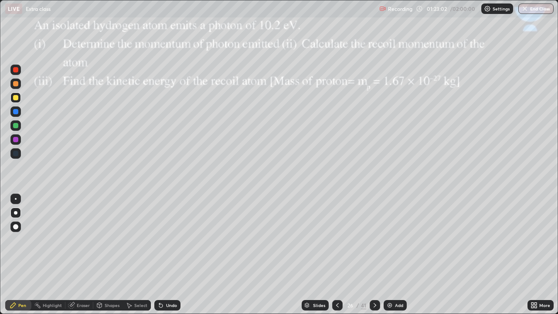
click at [337, 240] on icon at bounding box center [337, 305] width 7 height 7
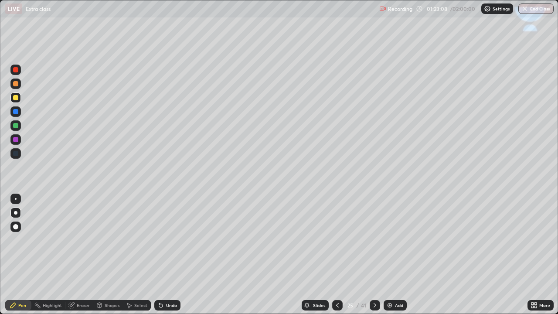
click at [17, 99] on div at bounding box center [15, 97] width 5 height 5
click at [14, 114] on div at bounding box center [15, 111] width 10 height 10
click at [106, 240] on div "Shapes" at bounding box center [112, 305] width 15 height 4
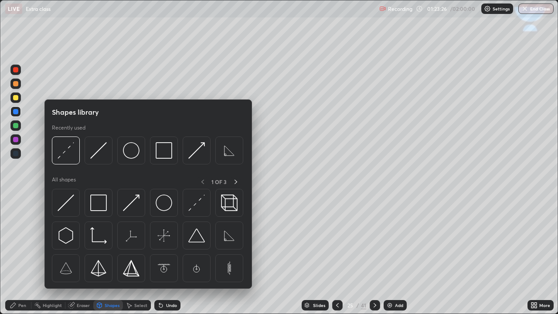
click at [107, 240] on div "Shapes" at bounding box center [108, 305] width 30 height 10
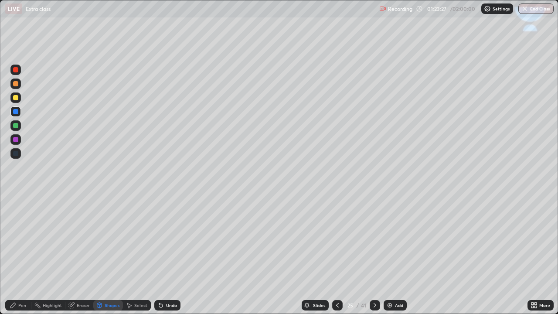
click at [109, 240] on div "Shapes" at bounding box center [112, 305] width 15 height 4
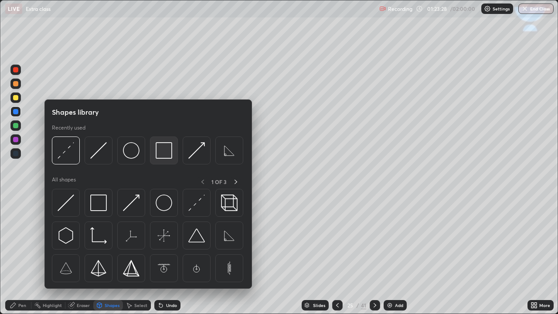
click at [166, 159] on img at bounding box center [164, 150] width 17 height 17
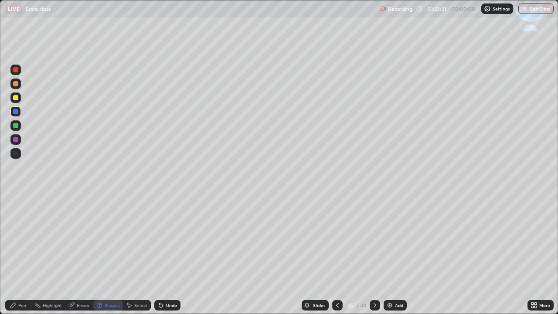
click at [24, 240] on div "Pen" at bounding box center [22, 305] width 8 height 4
click at [19, 97] on div at bounding box center [15, 97] width 10 height 10
click at [163, 240] on div "Undo" at bounding box center [167, 305] width 26 height 10
click at [160, 240] on icon at bounding box center [160, 305] width 3 height 3
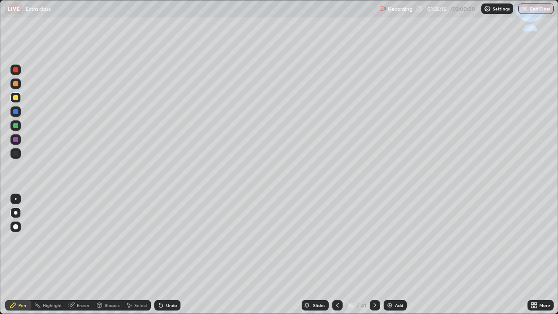
click at [138, 240] on div "Select" at bounding box center [140, 305] width 13 height 4
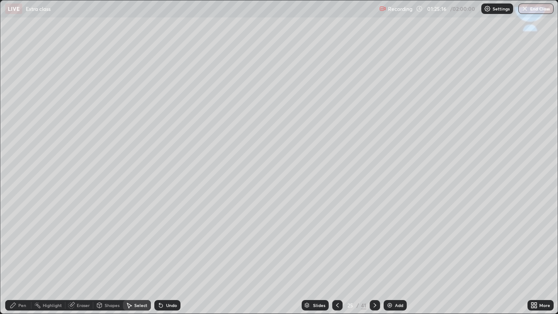
click at [107, 240] on div "Shapes" at bounding box center [112, 305] width 15 height 4
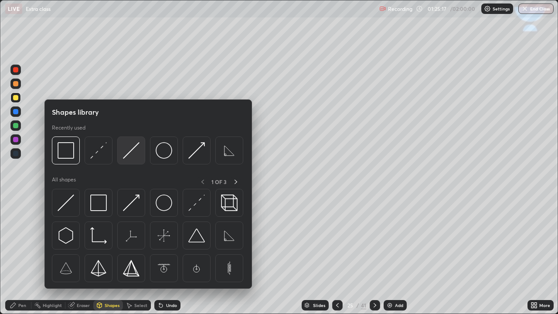
click at [131, 153] on img at bounding box center [131, 150] width 17 height 17
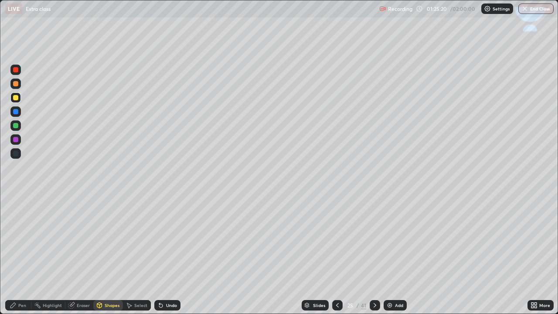
click at [21, 240] on div "Pen" at bounding box center [22, 305] width 8 height 4
click at [160, 240] on icon at bounding box center [160, 305] width 3 height 3
click at [164, 240] on div "Undo" at bounding box center [167, 305] width 26 height 10
click at [163, 240] on div "Undo" at bounding box center [167, 305] width 26 height 10
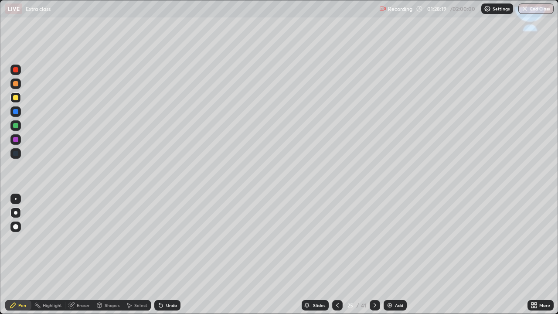
click at [164, 240] on div "Undo" at bounding box center [167, 305] width 26 height 10
click at [166, 240] on div "Undo" at bounding box center [171, 305] width 11 height 4
click at [374, 240] on icon at bounding box center [374, 305] width 7 height 7
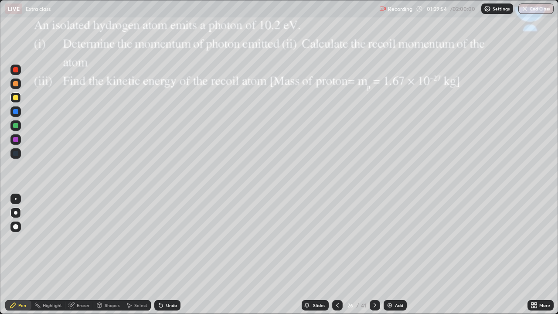
click at [337, 240] on icon at bounding box center [337, 305] width 7 height 7
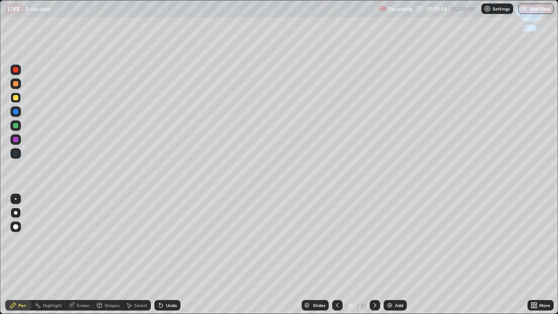
click at [390, 240] on img at bounding box center [389, 305] width 7 height 7
click at [17, 98] on div at bounding box center [15, 97] width 5 height 5
click at [17, 113] on div at bounding box center [15, 111] width 5 height 5
click at [17, 98] on div at bounding box center [15, 97] width 5 height 5
click at [16, 111] on div at bounding box center [15, 111] width 5 height 5
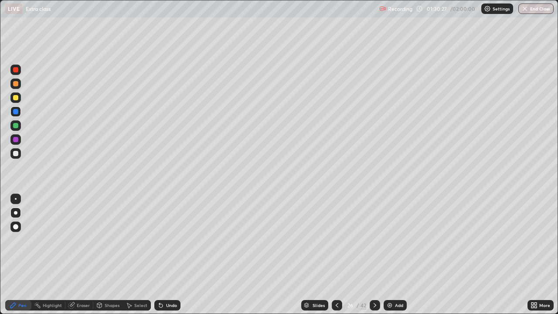
click at [106, 240] on div "Shapes" at bounding box center [112, 305] width 15 height 4
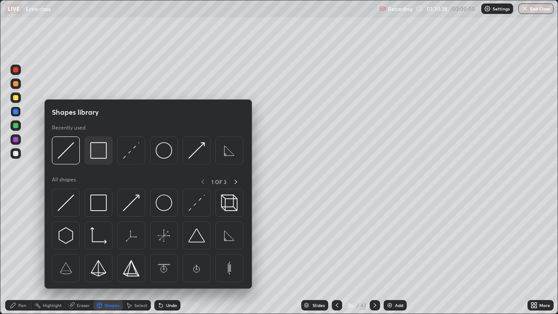
click at [99, 155] on img at bounding box center [98, 150] width 17 height 17
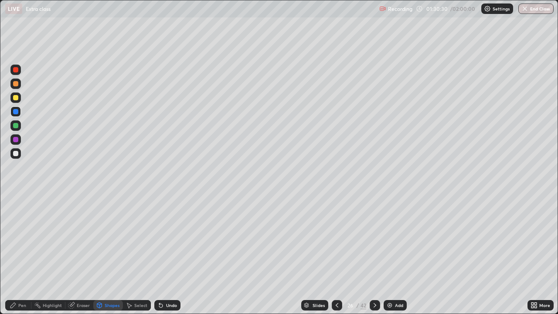
click at [21, 240] on div "Pen" at bounding box center [22, 305] width 8 height 4
click at [14, 97] on div at bounding box center [15, 97] width 5 height 5
click at [162, 240] on icon at bounding box center [160, 305] width 7 height 7
click at [110, 240] on div "Shapes" at bounding box center [112, 305] width 15 height 4
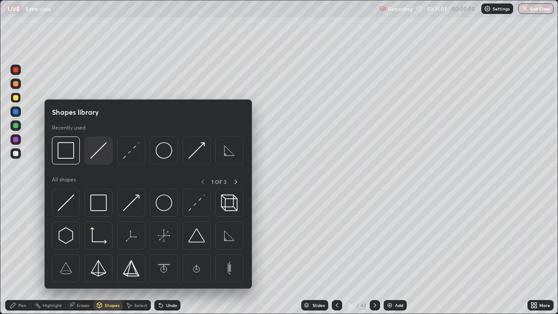
click at [96, 155] on img at bounding box center [98, 150] width 17 height 17
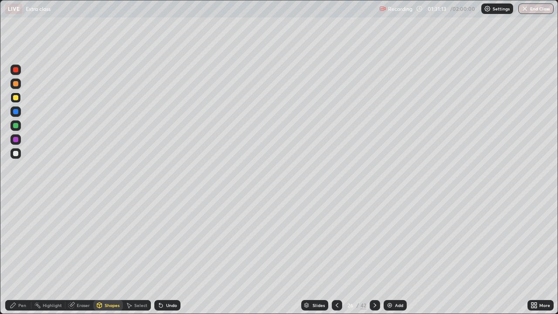
click at [111, 240] on div "Shapes" at bounding box center [112, 305] width 15 height 4
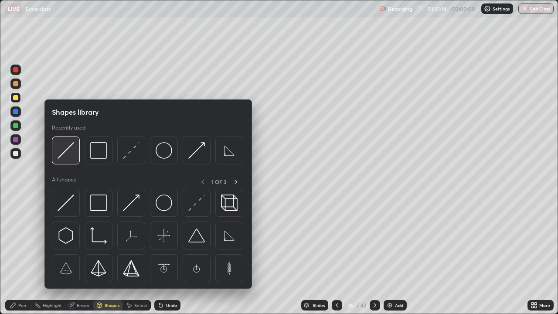
click at [61, 156] on img at bounding box center [66, 150] width 17 height 17
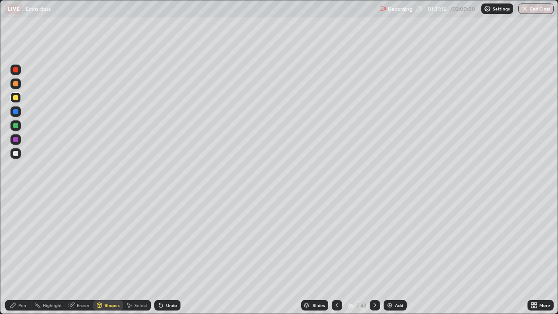
click at [109, 240] on div "Shapes" at bounding box center [108, 305] width 30 height 10
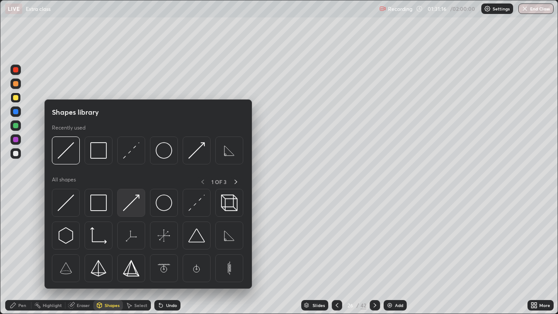
click at [128, 207] on img at bounding box center [131, 202] width 17 height 17
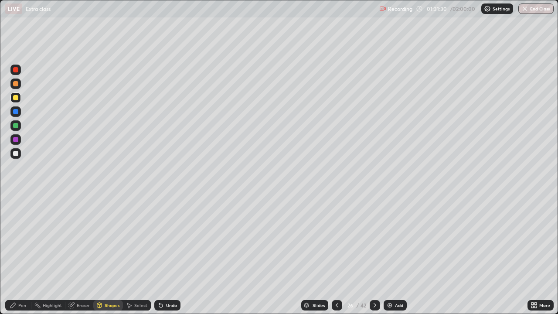
click at [14, 110] on div at bounding box center [15, 111] width 5 height 5
click at [335, 240] on icon at bounding box center [337, 305] width 7 height 7
click at [374, 240] on icon at bounding box center [374, 305] width 7 height 7
click at [106, 240] on div "Shapes" at bounding box center [108, 305] width 30 height 10
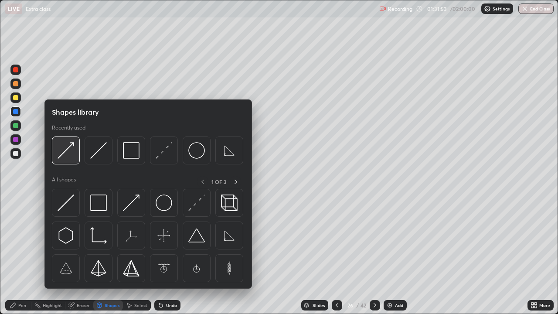
click at [63, 152] on img at bounding box center [66, 150] width 17 height 17
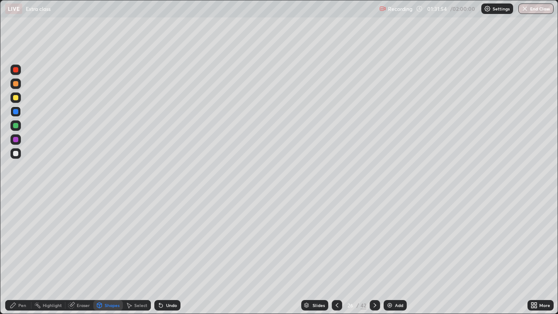
click at [14, 98] on div at bounding box center [15, 97] width 5 height 5
click at [16, 112] on div at bounding box center [15, 111] width 5 height 5
click at [137, 240] on div "Select" at bounding box center [140, 305] width 13 height 4
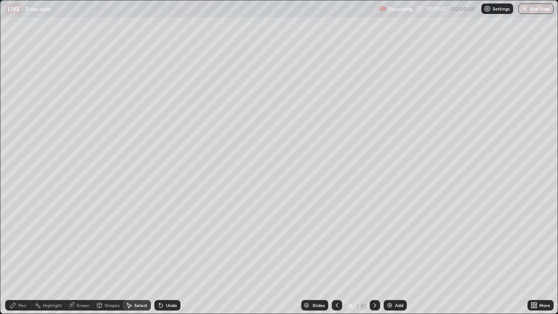
click at [114, 240] on div "Shapes" at bounding box center [112, 305] width 15 height 4
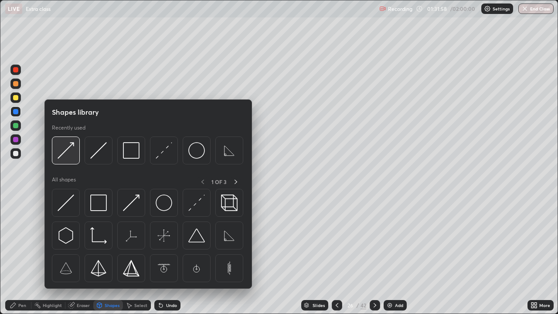
click at [67, 153] on img at bounding box center [66, 150] width 17 height 17
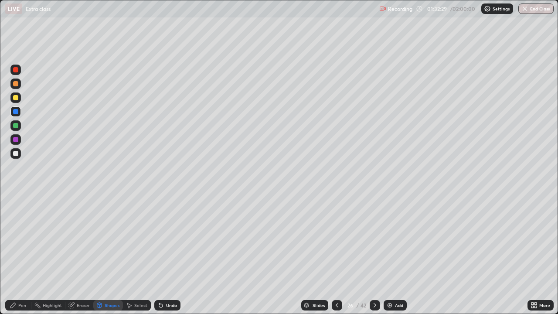
click at [15, 153] on div at bounding box center [15, 153] width 5 height 5
click at [164, 240] on div "Undo" at bounding box center [167, 305] width 26 height 10
click at [24, 240] on div "Pen" at bounding box center [22, 305] width 8 height 4
click at [79, 240] on div "Eraser" at bounding box center [79, 305] width 28 height 10
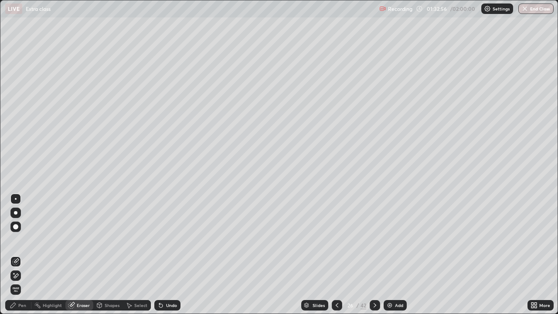
click at [23, 240] on div "Pen" at bounding box center [18, 305] width 26 height 10
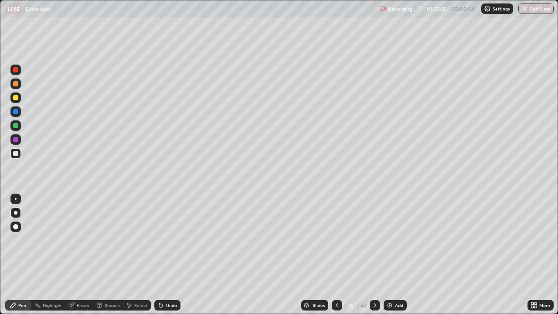
click at [86, 240] on div "Eraser" at bounding box center [83, 305] width 13 height 4
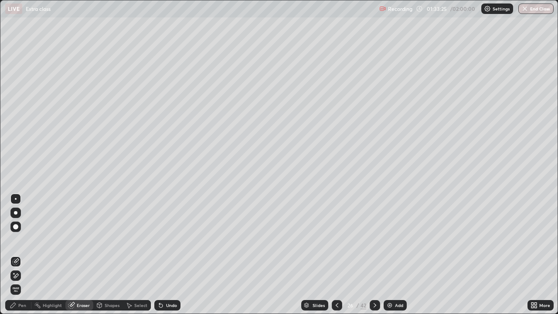
click at [112, 240] on div "Shapes" at bounding box center [108, 305] width 30 height 10
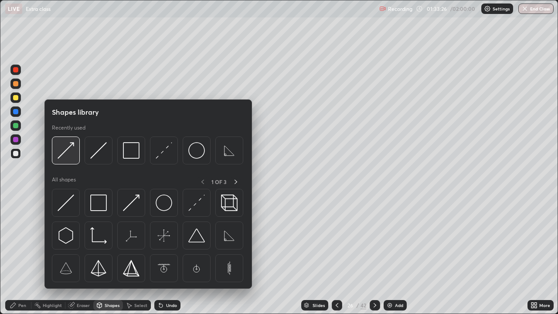
click at [65, 153] on img at bounding box center [66, 150] width 17 height 17
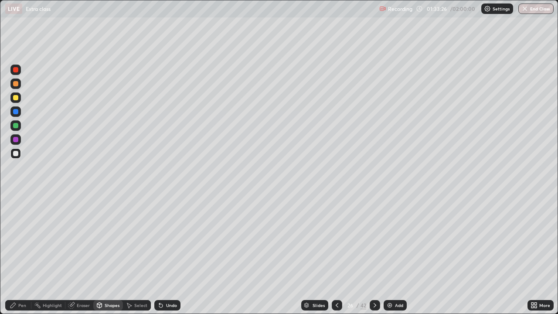
click at [14, 113] on div at bounding box center [15, 111] width 5 height 5
click at [22, 240] on div "Pen" at bounding box center [22, 305] width 8 height 4
click at [374, 240] on icon at bounding box center [374, 305] width 7 height 7
click at [337, 240] on icon at bounding box center [337, 305] width 7 height 7
click at [83, 240] on div "Eraser" at bounding box center [83, 305] width 13 height 4
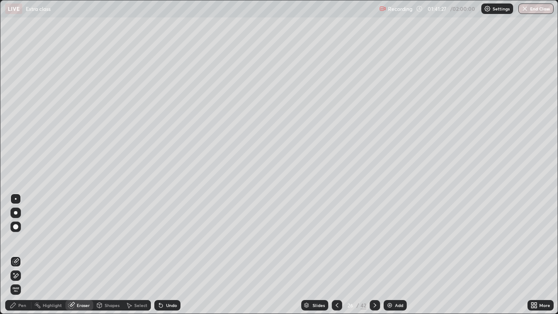
click at [22, 240] on div "Pen" at bounding box center [22, 305] width 8 height 4
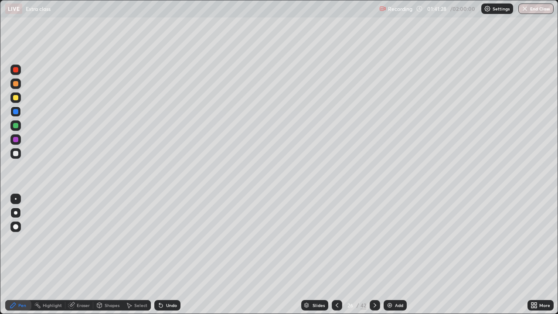
click at [18, 100] on div at bounding box center [15, 97] width 10 height 10
click at [388, 240] on img at bounding box center [389, 305] width 7 height 7
click at [16, 154] on div at bounding box center [15, 153] width 5 height 5
click at [160, 240] on icon at bounding box center [160, 305] width 3 height 3
click at [157, 240] on div "Undo" at bounding box center [167, 305] width 26 height 10
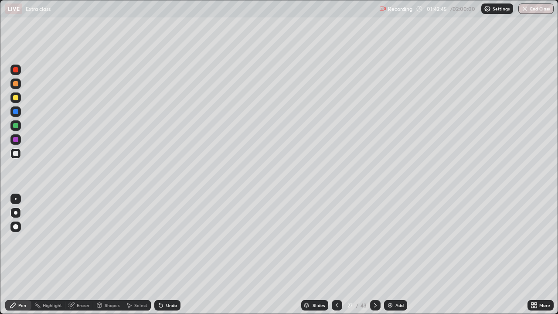
click at [17, 98] on div at bounding box center [15, 97] width 5 height 5
click at [108, 240] on div "Shapes" at bounding box center [112, 305] width 15 height 4
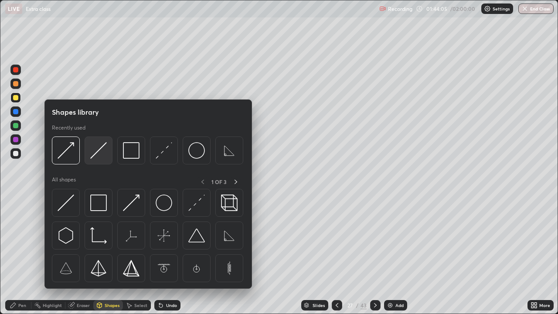
click at [97, 153] on img at bounding box center [98, 150] width 17 height 17
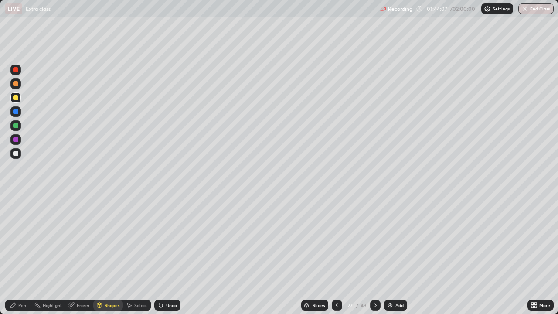
click at [160, 240] on icon at bounding box center [160, 305] width 3 height 3
click at [11, 153] on div at bounding box center [15, 153] width 10 height 10
click at [14, 155] on div at bounding box center [15, 153] width 5 height 5
click at [163, 240] on div "Undo" at bounding box center [167, 305] width 26 height 10
click at [24, 240] on div "Pen" at bounding box center [22, 305] width 8 height 4
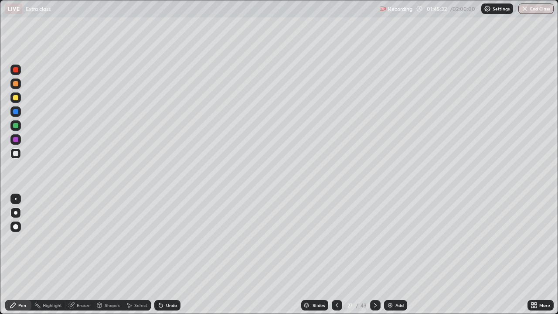
click at [16, 99] on div at bounding box center [15, 97] width 5 height 5
click at [83, 240] on div "Eraser" at bounding box center [83, 305] width 13 height 4
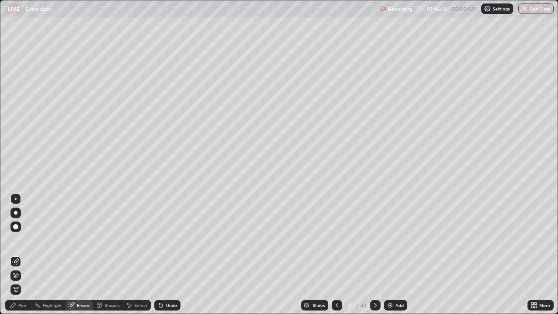
click at [82, 240] on div "Eraser" at bounding box center [79, 305] width 28 height 10
click at [24, 240] on div "Pen" at bounding box center [22, 305] width 8 height 4
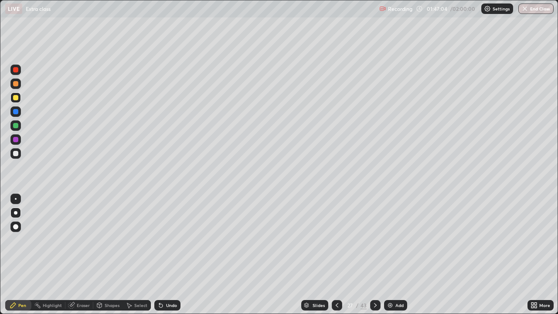
click at [160, 240] on icon at bounding box center [160, 305] width 3 height 3
click at [84, 240] on div "Eraser" at bounding box center [83, 305] width 13 height 4
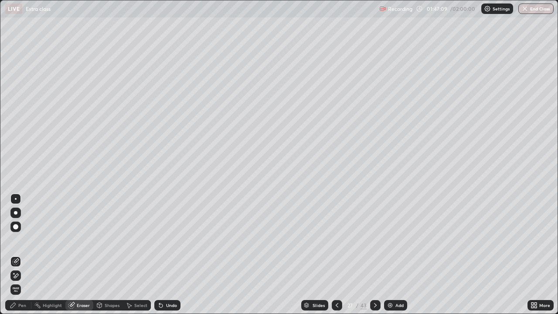
click at [141, 240] on div "Select" at bounding box center [140, 305] width 13 height 4
click at [111, 240] on div "Shapes" at bounding box center [112, 305] width 15 height 4
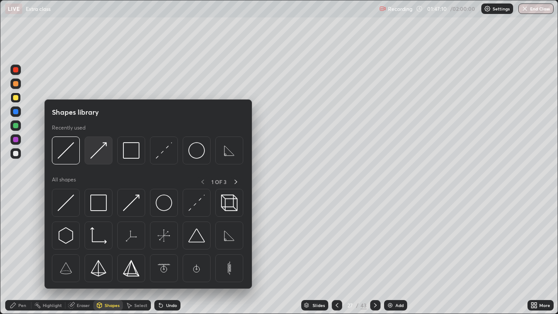
click at [95, 152] on img at bounding box center [98, 150] width 17 height 17
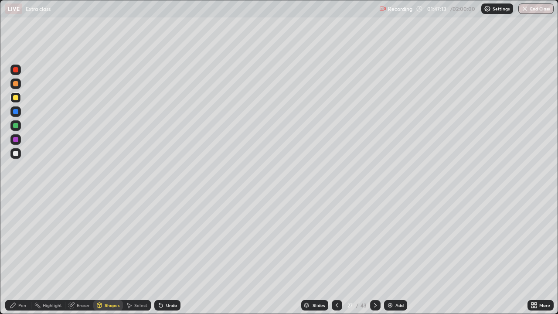
click at [106, 240] on div "Shapes" at bounding box center [112, 305] width 15 height 4
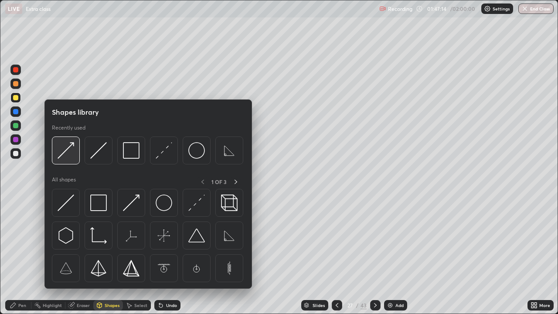
click at [65, 153] on img at bounding box center [66, 150] width 17 height 17
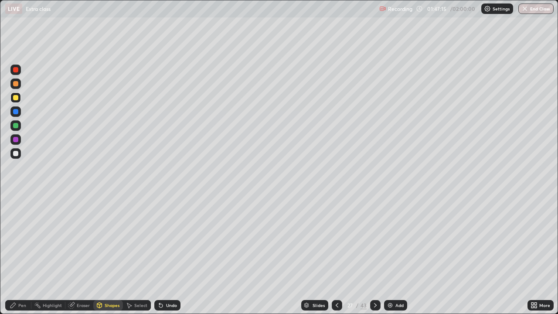
click at [17, 113] on div at bounding box center [15, 111] width 5 height 5
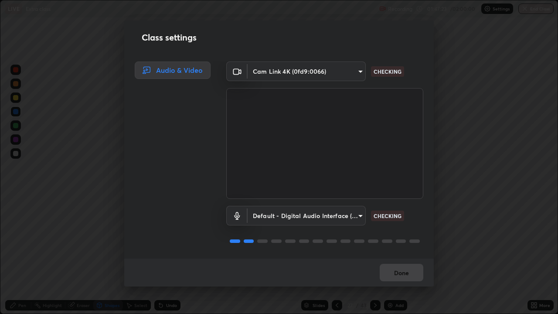
click at [117, 239] on div "Class settings Audio & Video Cam Link 4K (0fd9:0066) 218fb7e4cc09dd8fa19d87f941…" at bounding box center [279, 157] width 558 height 314
click at [289, 73] on body "Erase all LIVE Extra class Recording 01:47:26 / 02:00:00 Settings End Class Set…" at bounding box center [279, 157] width 558 height 314
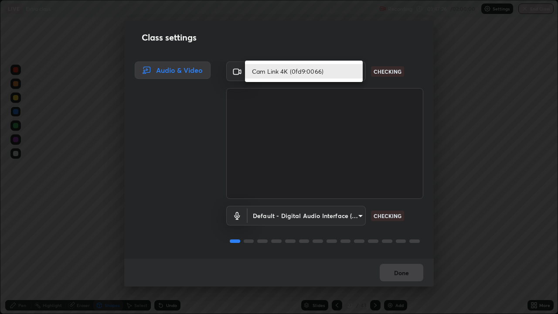
click at [286, 74] on li "Cam Link 4K (0fd9:0066)" at bounding box center [304, 71] width 118 height 14
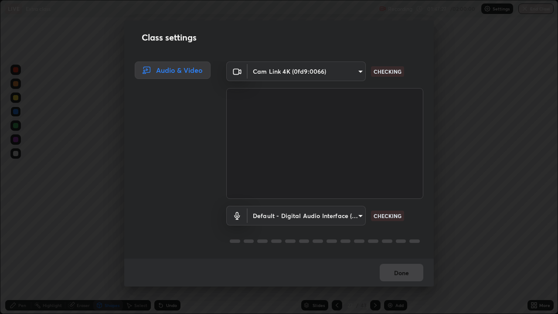
click at [305, 220] on body "Erase all LIVE Extra class Recording 01:47:27 / 02:00:00 Settings End Class Set…" at bounding box center [279, 157] width 558 height 314
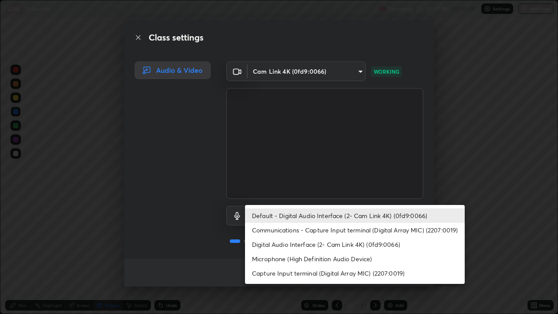
click at [311, 217] on li "Default - Digital Audio Interface (2- Cam Link 4K) (0fd9:0066)" at bounding box center [355, 215] width 220 height 14
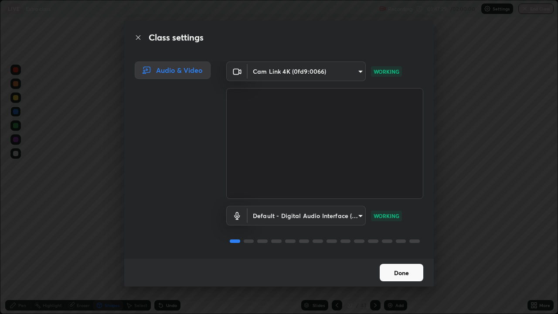
scroll to position [1, 0]
click at [388, 240] on button "Done" at bounding box center [402, 272] width 44 height 17
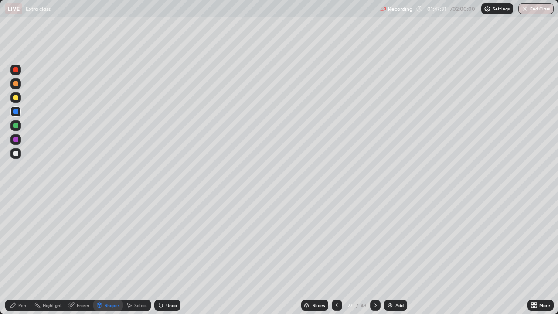
click at [442, 9] on div "Recording 01:47:31 / 02:00:00 Settings End Class" at bounding box center [466, 8] width 174 height 17
click at [15, 153] on div at bounding box center [15, 153] width 5 height 5
click at [17, 140] on div at bounding box center [15, 139] width 5 height 5
click at [163, 240] on div "Undo" at bounding box center [167, 305] width 26 height 10
click at [23, 240] on div "Pen" at bounding box center [22, 305] width 8 height 4
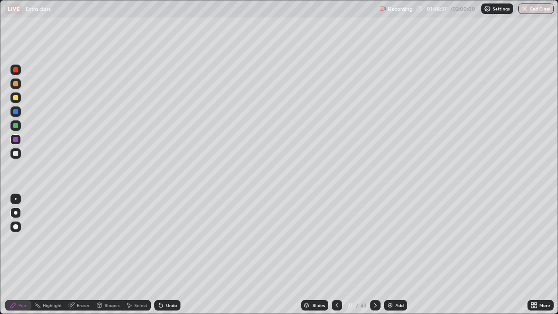
click at [18, 153] on div at bounding box center [15, 153] width 5 height 5
click at [374, 240] on div at bounding box center [375, 304] width 10 height 17
click at [372, 240] on div at bounding box center [375, 304] width 10 height 17
click at [336, 240] on icon at bounding box center [337, 305] width 7 height 7
click at [374, 240] on icon at bounding box center [375, 305] width 7 height 7
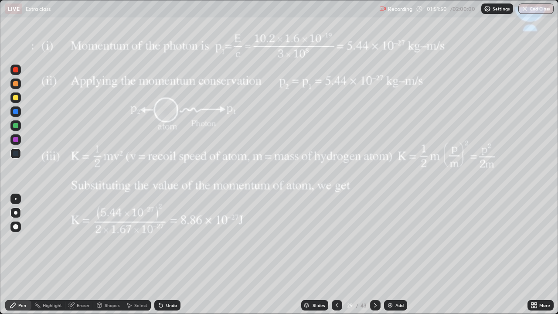
click at [373, 240] on icon at bounding box center [375, 305] width 7 height 7
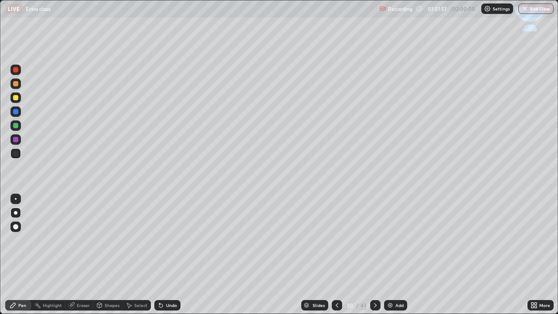
click at [372, 240] on icon at bounding box center [375, 305] width 7 height 7
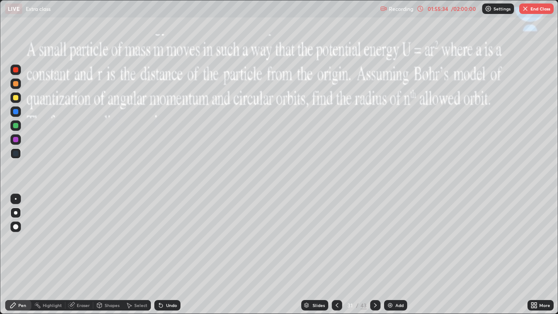
click at [12, 99] on div at bounding box center [15, 97] width 10 height 10
click at [166, 240] on div "Undo" at bounding box center [171, 305] width 11 height 4
click at [17, 114] on div at bounding box center [15, 111] width 5 height 5
click at [110, 240] on div "Shapes" at bounding box center [108, 305] width 30 height 10
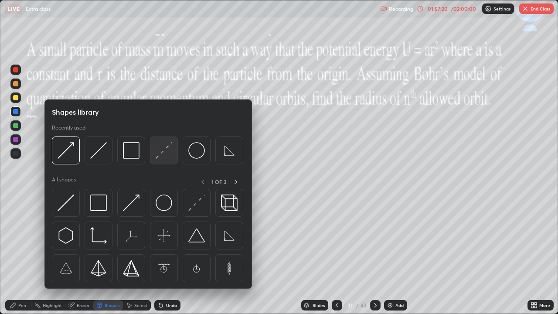
click at [163, 152] on img at bounding box center [164, 150] width 17 height 17
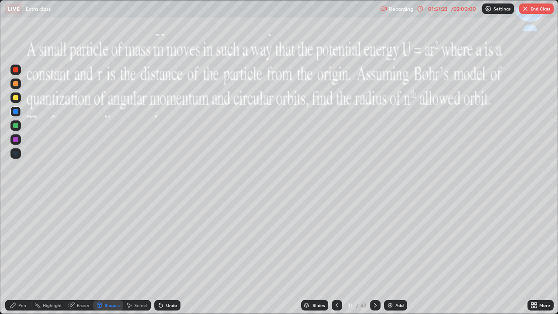
click at [18, 240] on div "Pen" at bounding box center [18, 305] width 26 height 10
click at [15, 96] on div at bounding box center [15, 97] width 5 height 5
click at [163, 240] on icon at bounding box center [160, 305] width 7 height 7
click at [16, 112] on div at bounding box center [15, 111] width 5 height 5
click at [11, 96] on div at bounding box center [15, 97] width 10 height 10
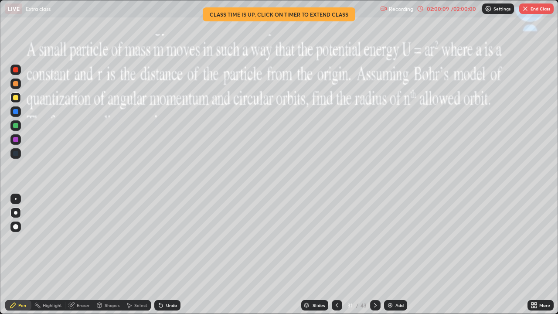
click at [454, 7] on div "/ 02:00:00" at bounding box center [463, 8] width 27 height 5
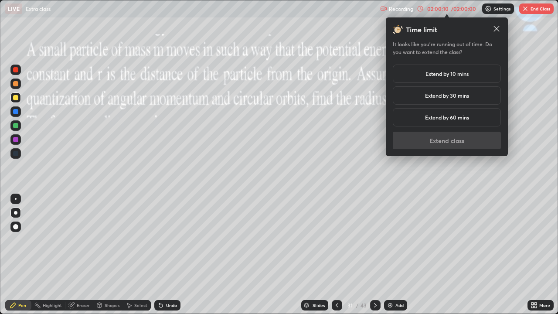
click at [459, 99] on h5 "Extend by 30 mins" at bounding box center [447, 96] width 44 height 8
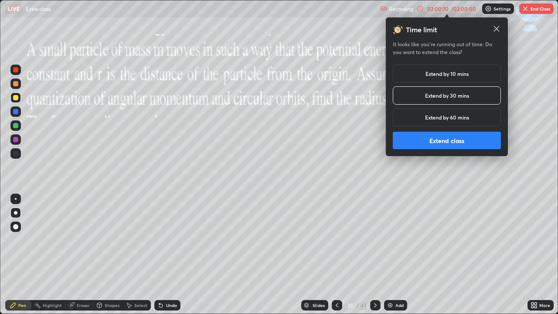
click at [458, 119] on h5 "Extend by 60 mins" at bounding box center [447, 117] width 44 height 8
click at [459, 145] on button "Extend class" at bounding box center [447, 140] width 108 height 17
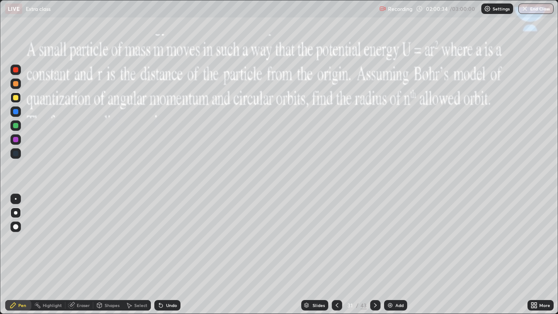
click at [336, 240] on icon at bounding box center [337, 305] width 7 height 7
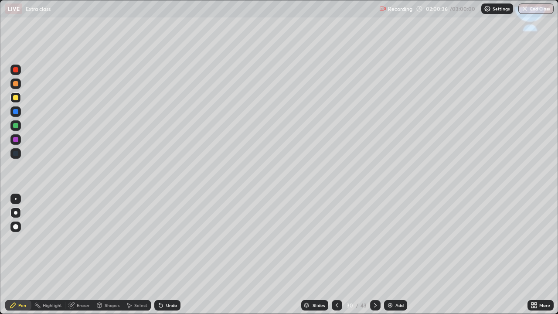
click at [336, 240] on icon at bounding box center [337, 305] width 7 height 7
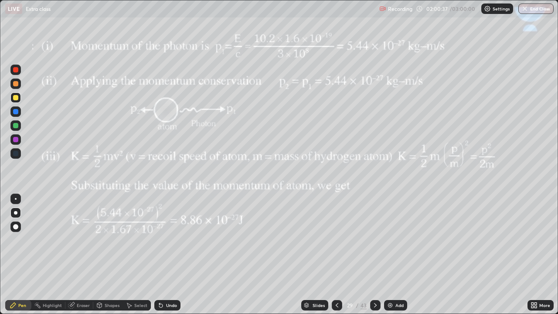
click at [336, 240] on icon at bounding box center [337, 305] width 7 height 7
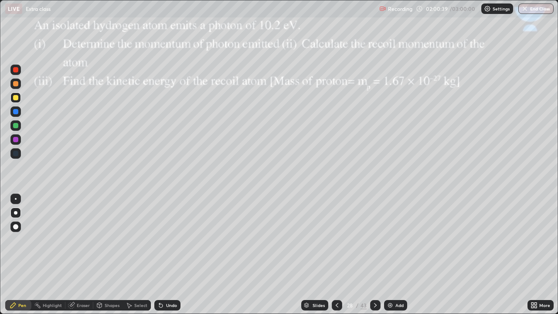
click at [336, 240] on icon at bounding box center [337, 305] width 7 height 7
click at [375, 240] on icon at bounding box center [375, 305] width 3 height 4
click at [373, 240] on icon at bounding box center [375, 305] width 7 height 7
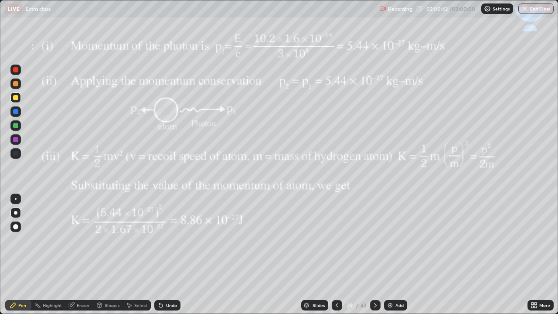
click at [376, 240] on icon at bounding box center [375, 305] width 7 height 7
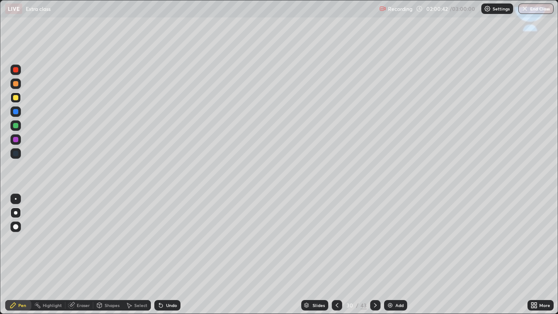
click at [376, 240] on div at bounding box center [375, 305] width 10 height 10
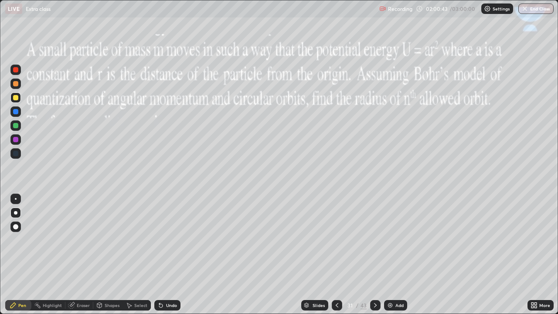
click at [375, 240] on div at bounding box center [375, 305] width 10 height 10
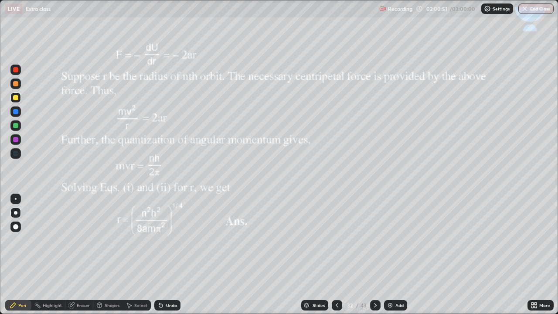
click at [374, 240] on icon at bounding box center [375, 305] width 7 height 7
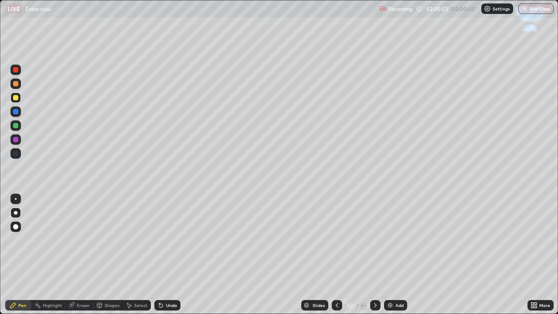
click at [374, 240] on icon at bounding box center [375, 305] width 3 height 4
click at [374, 240] on icon at bounding box center [375, 305] width 7 height 7
click at [375, 240] on icon at bounding box center [375, 305] width 7 height 7
click at [375, 240] on icon at bounding box center [375, 305] width 3 height 4
click at [375, 240] on div at bounding box center [375, 305] width 10 height 10
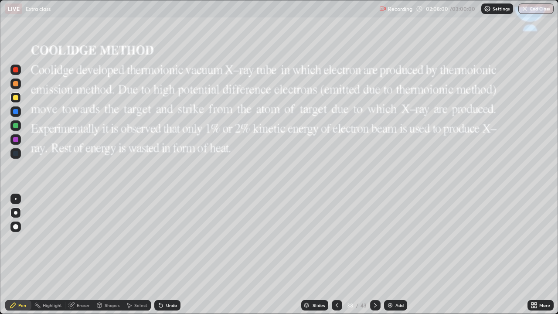
click at [376, 240] on div at bounding box center [375, 305] width 10 height 10
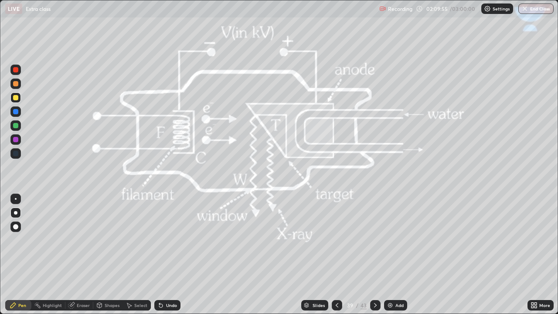
click at [336, 240] on icon at bounding box center [337, 305] width 3 height 4
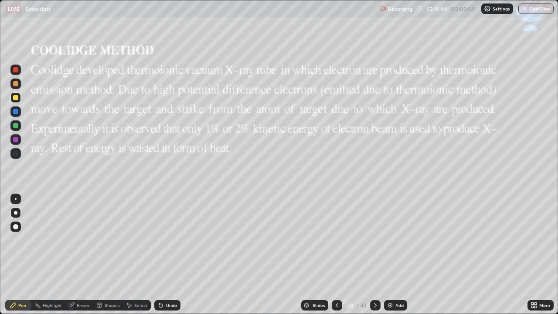
click at [12, 98] on div at bounding box center [15, 97] width 10 height 10
click at [374, 240] on icon at bounding box center [375, 305] width 7 height 7
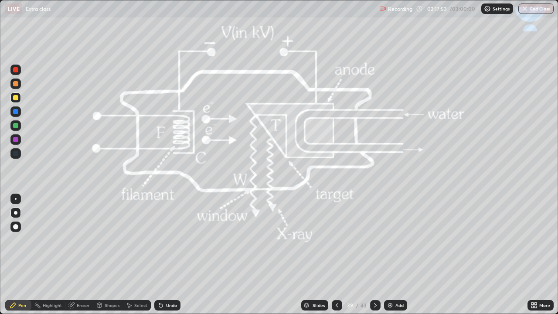
click at [160, 240] on icon at bounding box center [160, 305] width 3 height 3
click at [85, 240] on div "Eraser" at bounding box center [79, 305] width 28 height 10
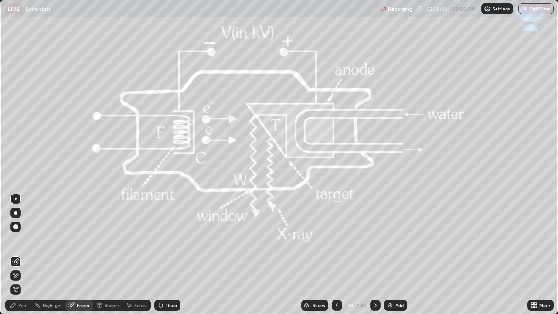
click at [20, 240] on div "Pen" at bounding box center [22, 305] width 8 height 4
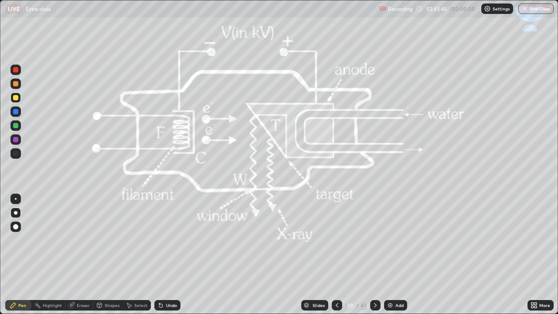
click at [375, 240] on icon at bounding box center [375, 305] width 3 height 4
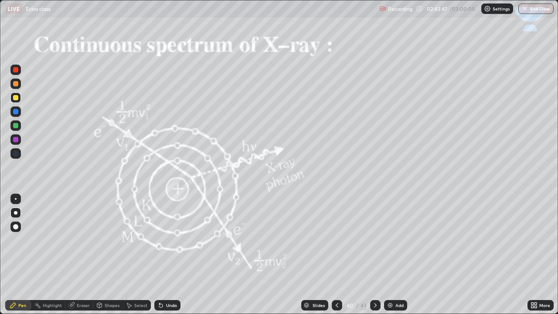
click at [334, 240] on div at bounding box center [337, 305] width 10 height 10
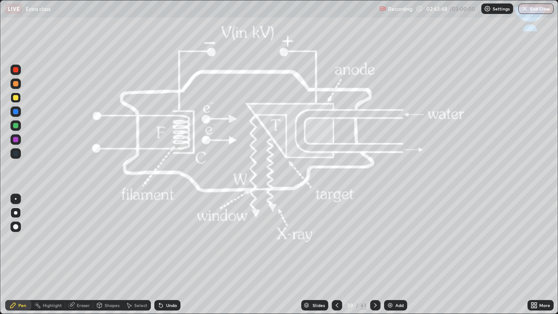
click at [392, 240] on img at bounding box center [390, 305] width 7 height 7
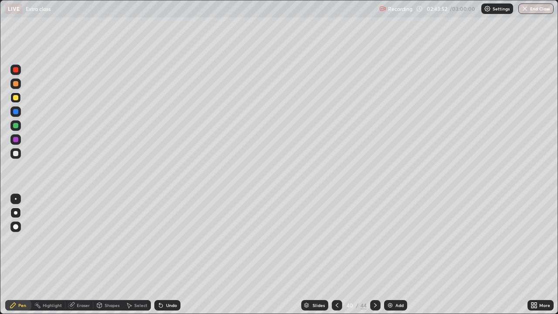
click at [14, 155] on div at bounding box center [15, 153] width 5 height 5
click at [163, 240] on div "Undo" at bounding box center [167, 305] width 26 height 10
click at [160, 240] on icon at bounding box center [160, 305] width 3 height 3
click at [108, 240] on div "Shapes" at bounding box center [112, 305] width 15 height 4
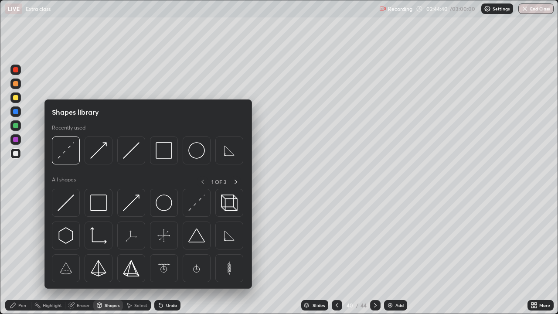
click at [16, 155] on div at bounding box center [15, 153] width 5 height 5
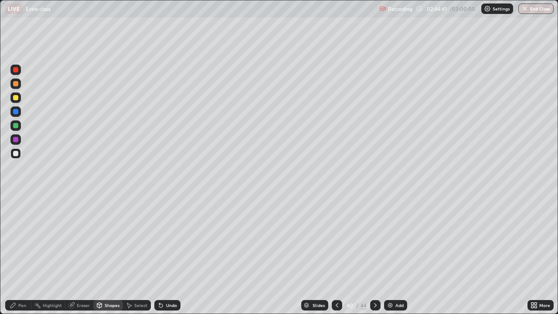
click at [16, 98] on div at bounding box center [15, 97] width 5 height 5
click at [163, 240] on div "Undo" at bounding box center [167, 305] width 26 height 10
click at [19, 240] on div "Pen" at bounding box center [18, 305] width 26 height 10
click at [163, 240] on icon at bounding box center [160, 305] width 7 height 7
click at [18, 112] on div at bounding box center [15, 111] width 5 height 5
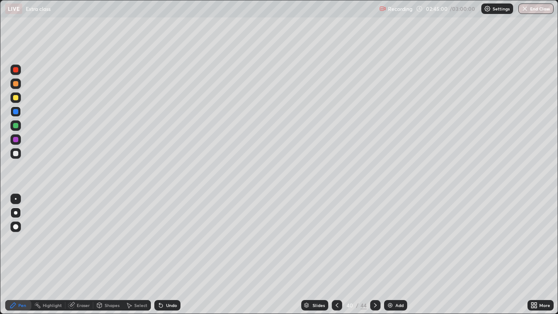
click at [84, 240] on div "Eraser" at bounding box center [83, 305] width 13 height 4
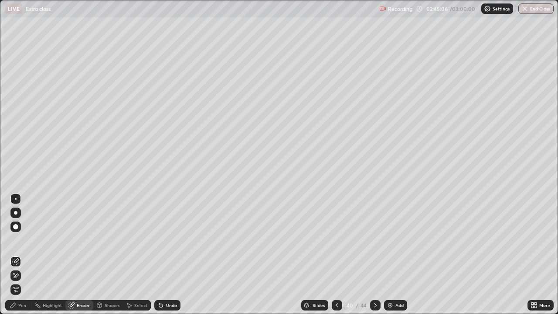
click at [24, 240] on div "Pen" at bounding box center [22, 305] width 8 height 4
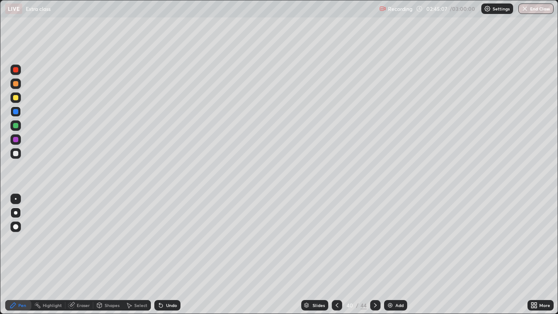
click at [15, 98] on div at bounding box center [15, 97] width 5 height 5
click at [111, 240] on div "Shapes" at bounding box center [108, 305] width 30 height 10
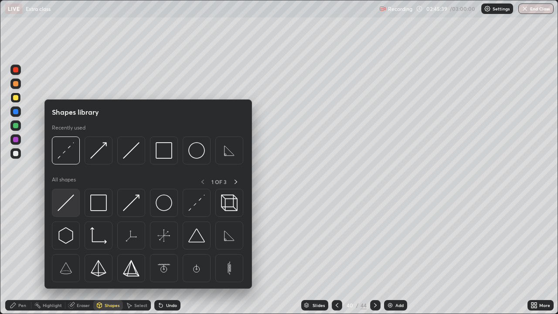
click at [64, 209] on img at bounding box center [66, 202] width 17 height 17
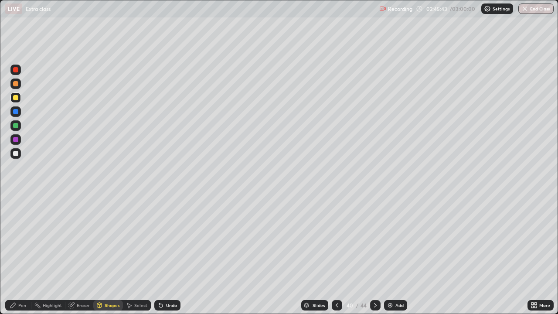
click at [26, 240] on div "Pen" at bounding box center [18, 305] width 26 height 10
click at [19, 153] on div at bounding box center [15, 153] width 10 height 10
click at [15, 98] on div at bounding box center [15, 97] width 5 height 5
click at [14, 153] on div at bounding box center [15, 153] width 5 height 5
click at [136, 240] on div "Select" at bounding box center [137, 305] width 28 height 10
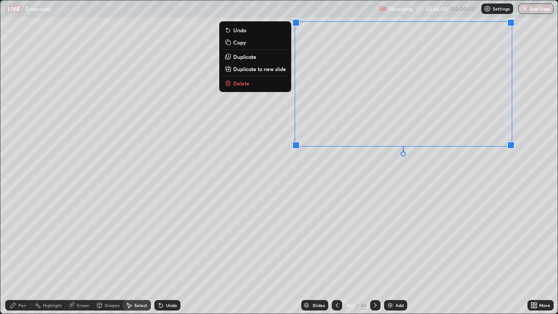
click at [416, 178] on div "0 ° Undo Copy Duplicate Duplicate to new slide Delete" at bounding box center [278, 156] width 557 height 313
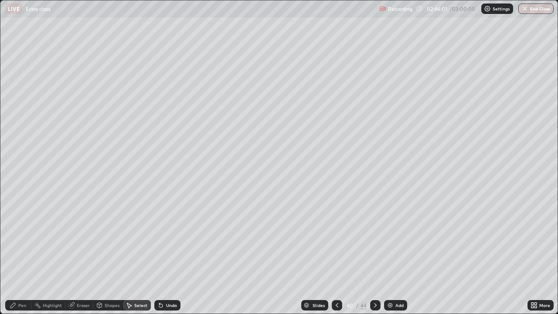
click at [23, 240] on div "Pen" at bounding box center [22, 305] width 8 height 4
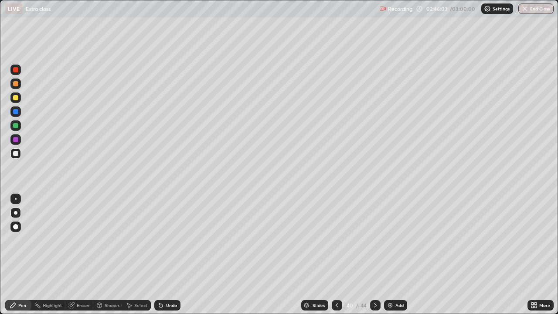
click at [15, 157] on div at bounding box center [15, 153] width 10 height 10
click at [112, 240] on div "Shapes" at bounding box center [108, 305] width 30 height 10
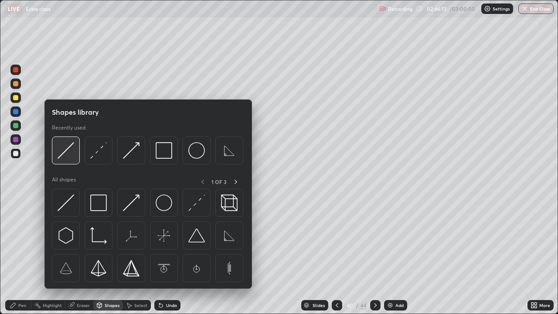
click at [64, 151] on img at bounding box center [66, 150] width 17 height 17
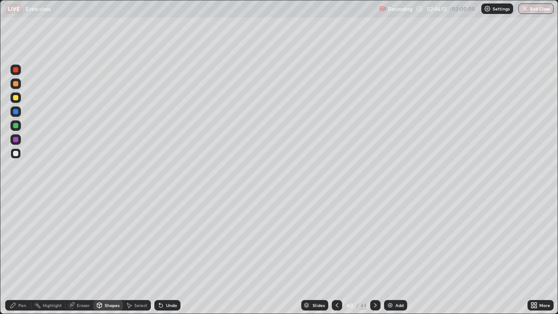
click at [17, 98] on div at bounding box center [15, 97] width 5 height 5
click at [20, 240] on div "Pen" at bounding box center [18, 305] width 26 height 10
click at [14, 153] on div at bounding box center [15, 153] width 5 height 5
click at [80, 240] on div "Eraser" at bounding box center [83, 305] width 13 height 4
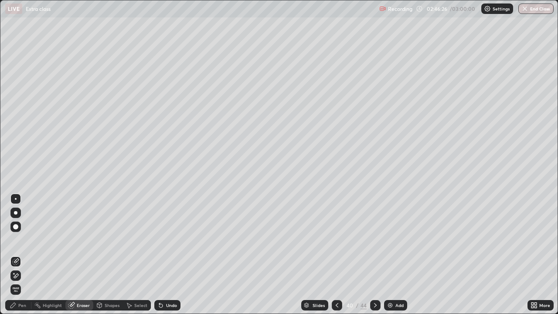
click at [112, 240] on div "Shapes" at bounding box center [112, 305] width 15 height 4
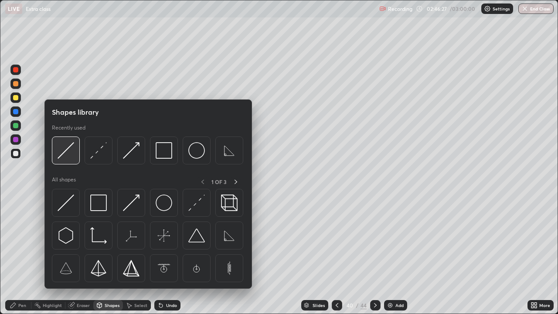
click at [61, 155] on img at bounding box center [66, 150] width 17 height 17
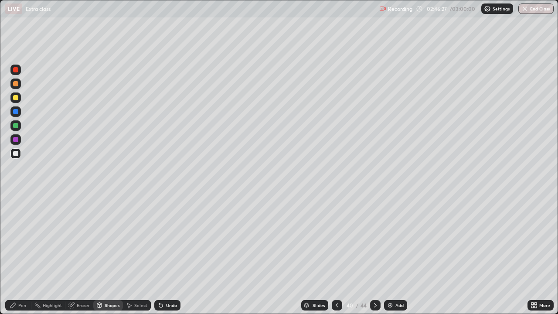
click at [16, 112] on div at bounding box center [15, 111] width 5 height 5
click at [23, 240] on div "Pen" at bounding box center [22, 305] width 8 height 4
click at [14, 154] on div at bounding box center [15, 153] width 5 height 5
click at [374, 240] on icon at bounding box center [375, 305] width 7 height 7
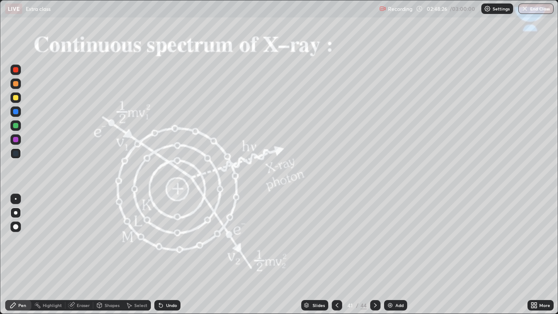
click at [336, 240] on div at bounding box center [337, 305] width 10 height 10
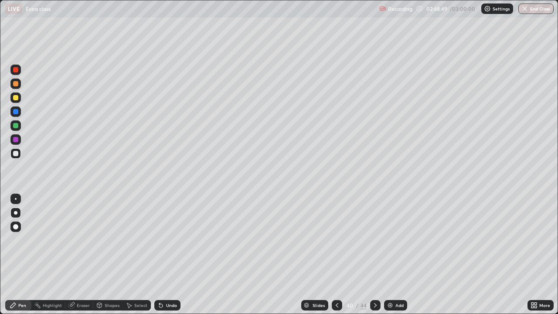
click at [374, 240] on icon at bounding box center [375, 305] width 7 height 7
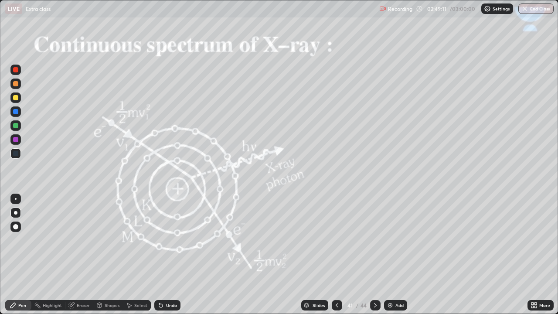
click at [17, 99] on div at bounding box center [15, 97] width 5 height 5
click at [339, 240] on div at bounding box center [337, 305] width 10 height 10
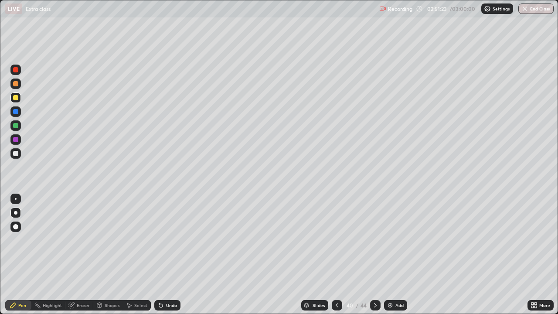
click at [337, 240] on icon at bounding box center [337, 305] width 7 height 7
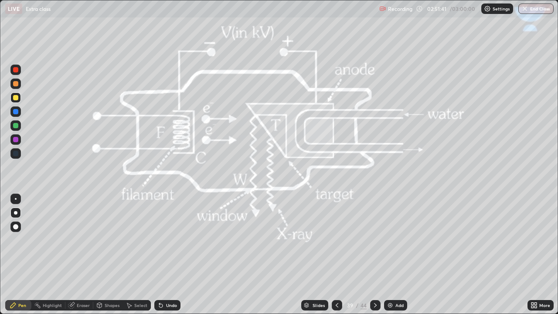
click at [375, 240] on icon at bounding box center [375, 305] width 7 height 7
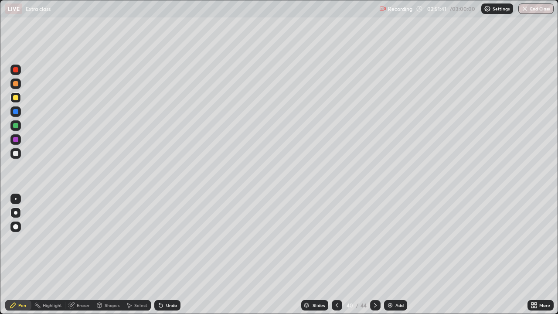
click at [374, 240] on icon at bounding box center [375, 305] width 7 height 7
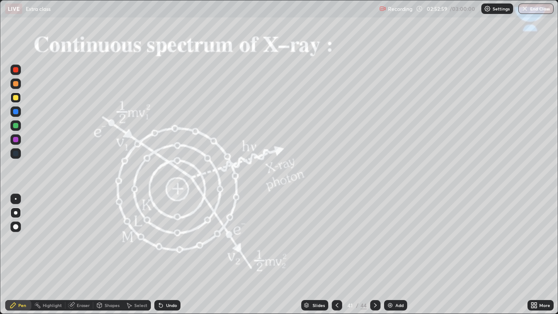
click at [332, 240] on div at bounding box center [337, 305] width 10 height 10
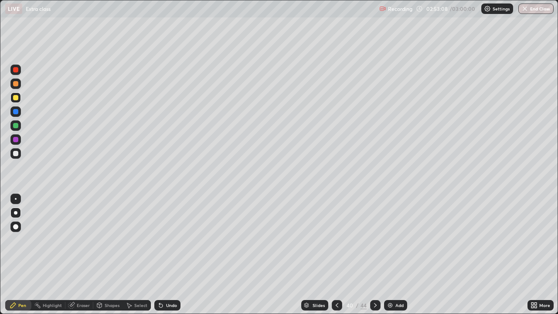
click at [375, 240] on icon at bounding box center [375, 305] width 7 height 7
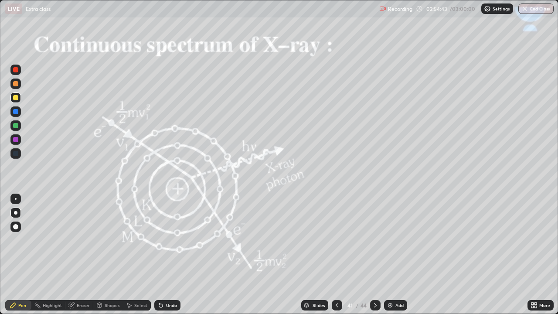
click at [15, 109] on div at bounding box center [15, 111] width 5 height 5
click at [337, 240] on icon at bounding box center [337, 305] width 7 height 7
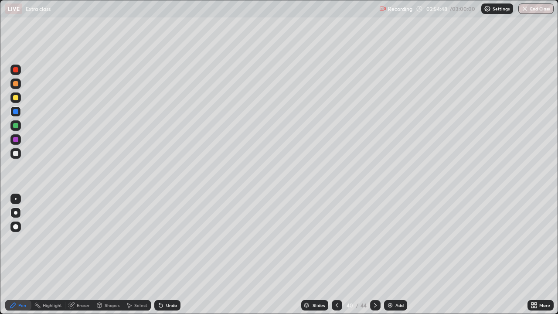
click at [373, 240] on icon at bounding box center [375, 305] width 7 height 7
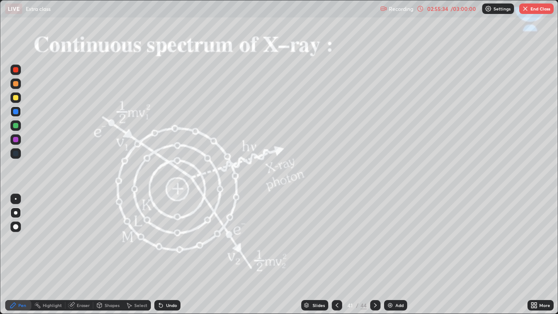
click at [374, 240] on icon at bounding box center [375, 305] width 7 height 7
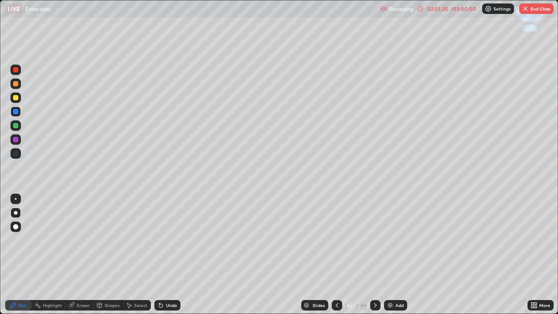
click at [337, 240] on icon at bounding box center [337, 305] width 7 height 7
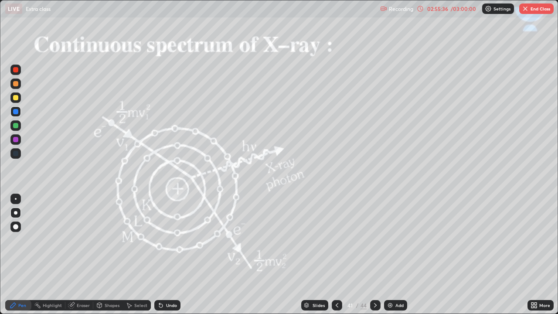
click at [335, 240] on icon at bounding box center [337, 305] width 7 height 7
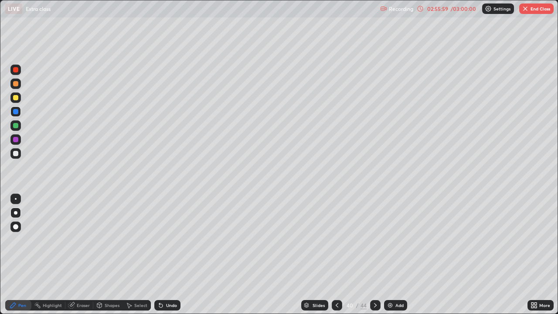
click at [374, 240] on icon at bounding box center [375, 305] width 7 height 7
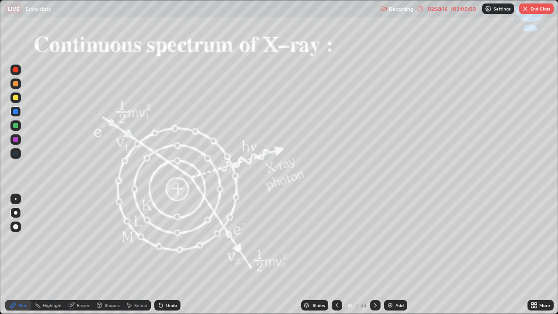
click at [373, 240] on icon at bounding box center [375, 305] width 7 height 7
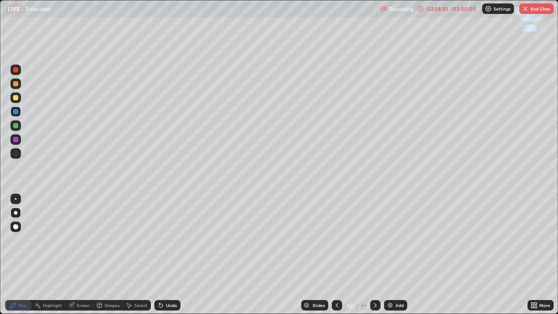
click at [17, 97] on div at bounding box center [15, 97] width 5 height 5
click at [17, 99] on div at bounding box center [15, 97] width 5 height 5
click at [17, 97] on div at bounding box center [15, 97] width 5 height 5
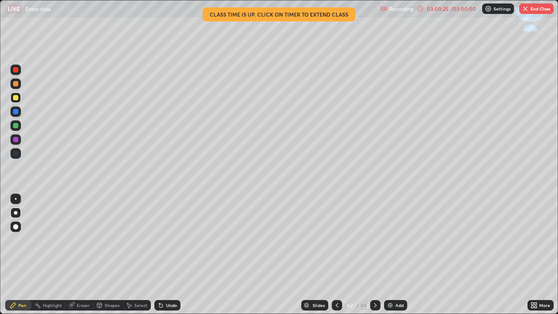
click at [436, 9] on div "03:00:25" at bounding box center [438, 8] width 24 height 5
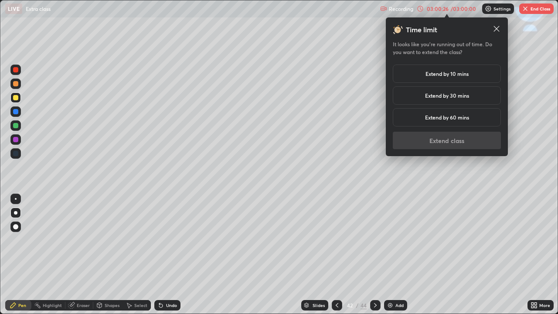
click at [442, 77] on h5 "Extend by 10 mins" at bounding box center [447, 74] width 43 height 8
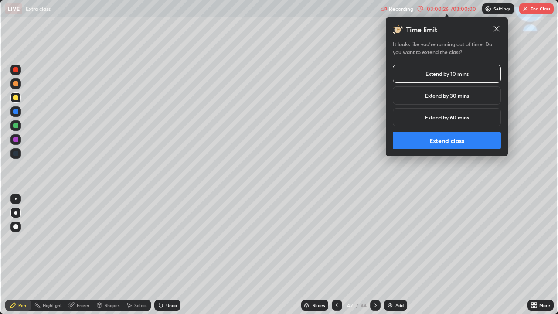
click at [442, 95] on h5 "Extend by 30 mins" at bounding box center [447, 96] width 44 height 8
click at [441, 135] on button "Extend class" at bounding box center [447, 140] width 108 height 17
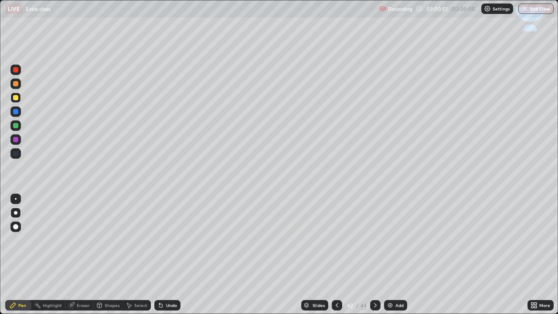
click at [111, 240] on div "Shapes" at bounding box center [108, 305] width 30 height 10
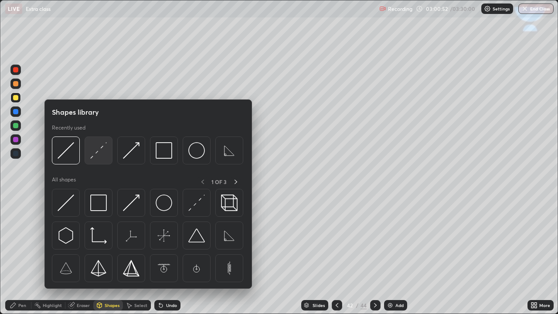
click at [97, 157] on img at bounding box center [98, 150] width 17 height 17
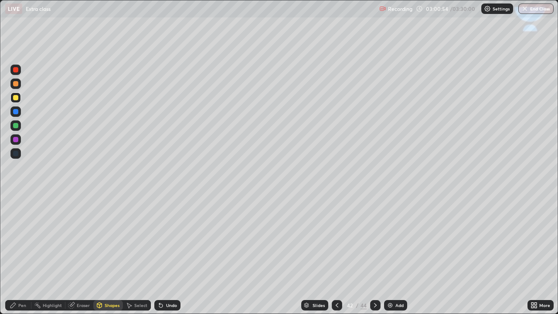
click at [26, 240] on div "Pen" at bounding box center [18, 305] width 26 height 10
click at [14, 151] on div at bounding box center [15, 153] width 5 height 5
click at [15, 112] on div at bounding box center [15, 111] width 5 height 5
click at [15, 99] on div at bounding box center [15, 97] width 5 height 5
click at [160, 240] on icon at bounding box center [160, 305] width 3 height 3
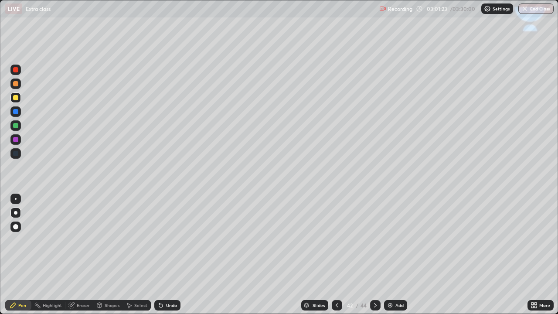
click at [159, 240] on icon at bounding box center [159, 303] width 1 height 1
click at [159, 240] on icon at bounding box center [160, 305] width 3 height 3
click at [335, 240] on icon at bounding box center [337, 305] width 7 height 7
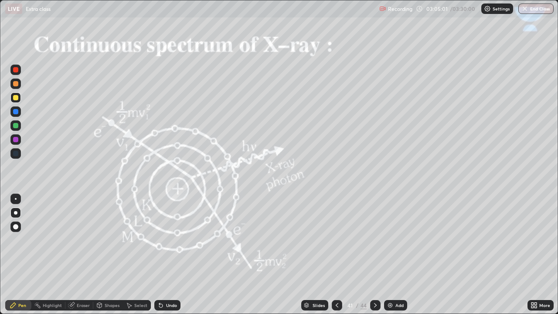
click at [336, 240] on icon at bounding box center [337, 305] width 7 height 7
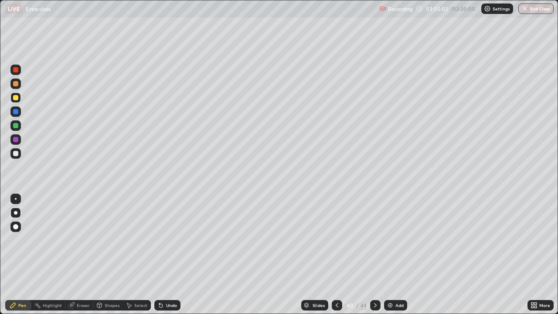
click at [333, 240] on div at bounding box center [337, 304] width 10 height 17
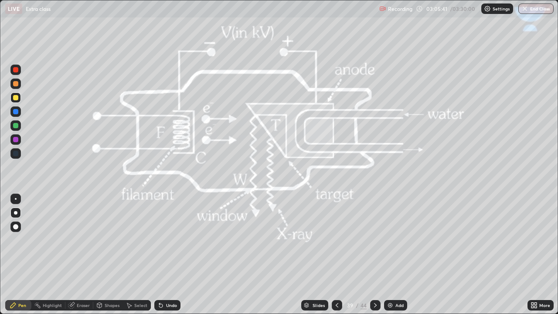
click at [374, 240] on icon at bounding box center [375, 305] width 7 height 7
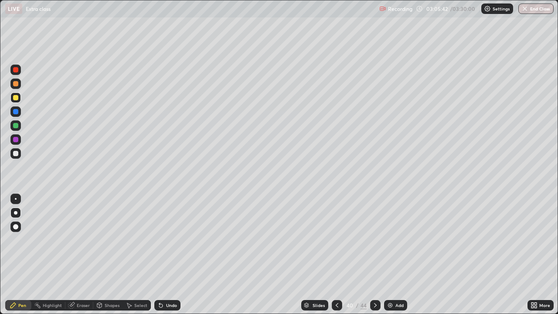
click at [378, 240] on icon at bounding box center [375, 305] width 7 height 7
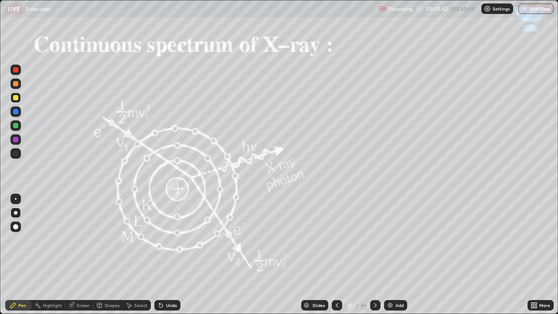
click at [377, 240] on icon at bounding box center [375, 305] width 7 height 7
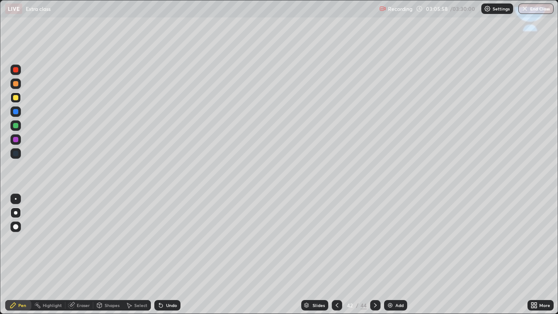
click at [371, 240] on div at bounding box center [375, 305] width 10 height 10
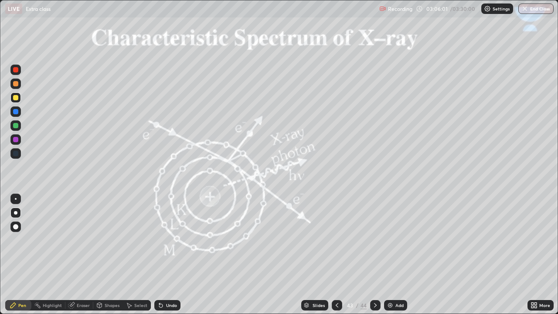
click at [336, 240] on icon at bounding box center [337, 305] width 3 height 4
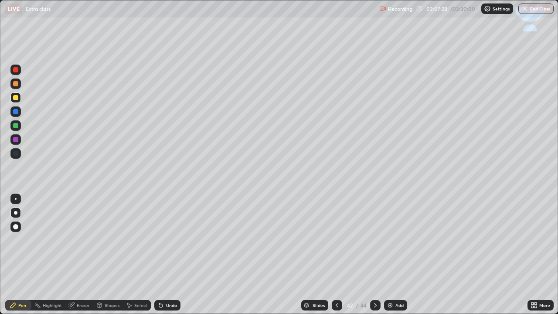
click at [85, 240] on div "Eraser" at bounding box center [83, 305] width 13 height 4
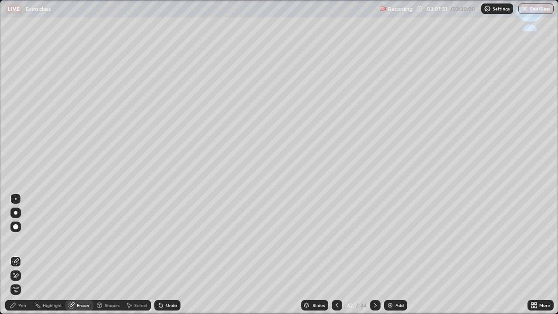
click at [24, 240] on div "Pen" at bounding box center [22, 305] width 8 height 4
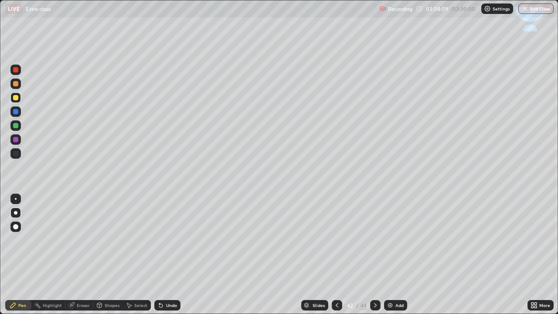
click at [525, 10] on img "button" at bounding box center [524, 8] width 7 height 7
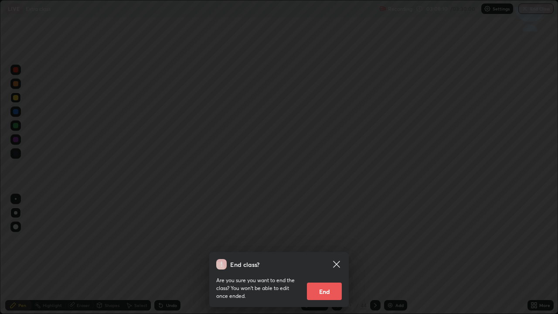
click at [323, 240] on button "End" at bounding box center [324, 291] width 35 height 17
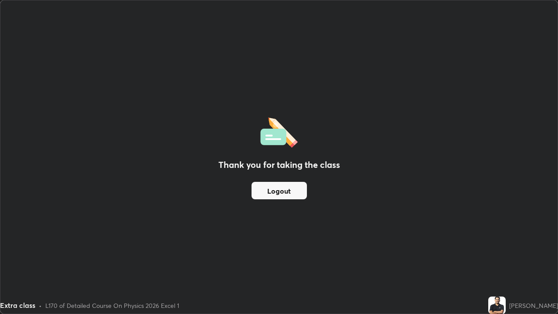
click at [270, 192] on button "Logout" at bounding box center [279, 190] width 55 height 17
click at [278, 191] on button "Logout" at bounding box center [279, 190] width 55 height 17
